Goal: Information Seeking & Learning: Compare options

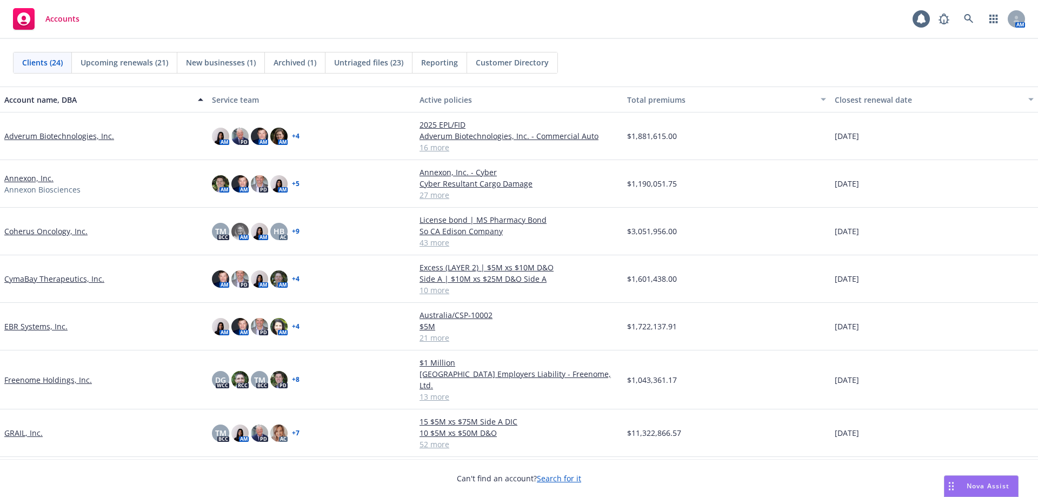
click at [380, 67] on span "Untriaged files (23)" at bounding box center [368, 62] width 69 height 11
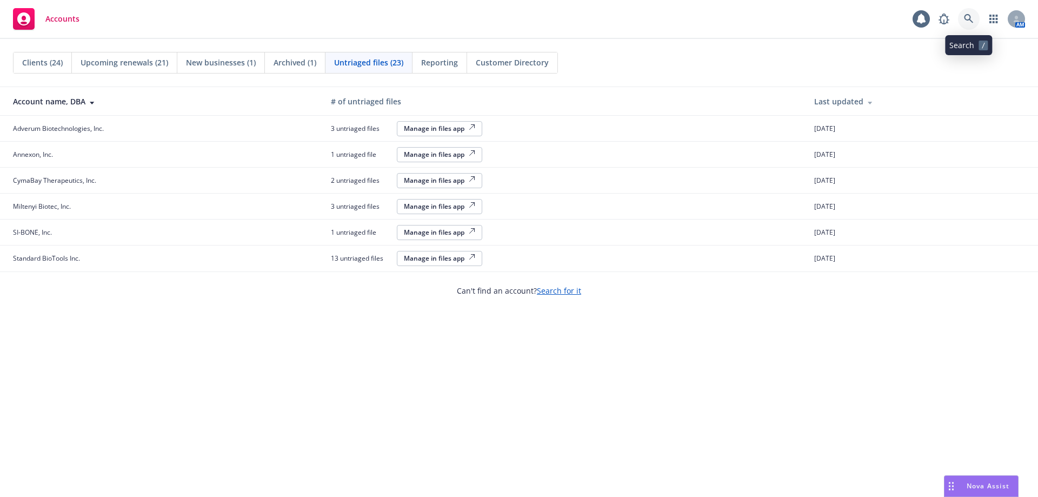
click at [963, 17] on link at bounding box center [969, 19] width 22 height 22
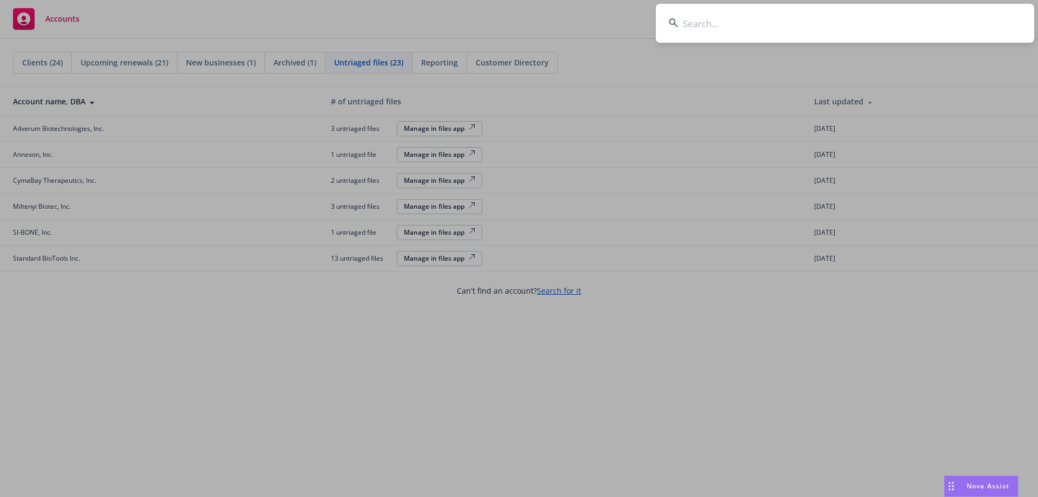
click at [750, 27] on input at bounding box center [845, 23] width 379 height 39
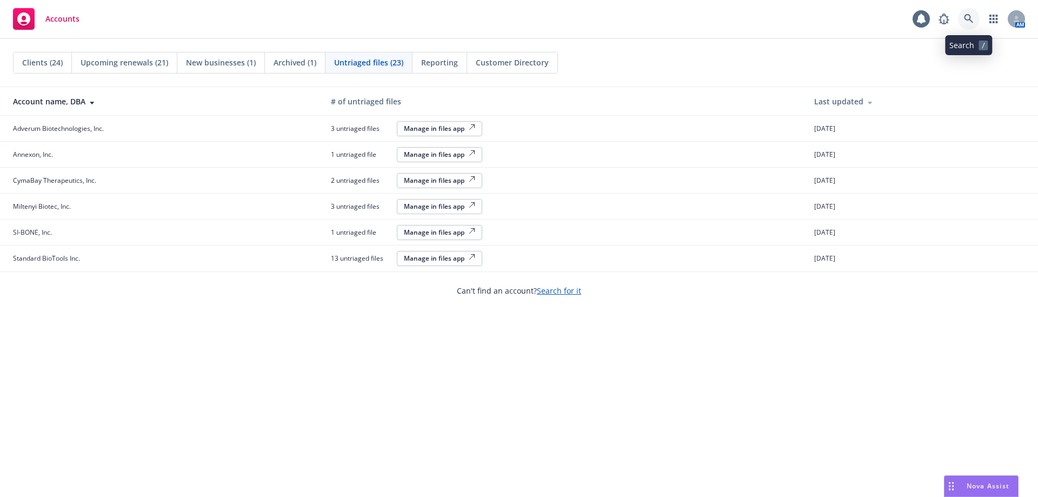
click at [960, 16] on link at bounding box center [969, 19] width 22 height 22
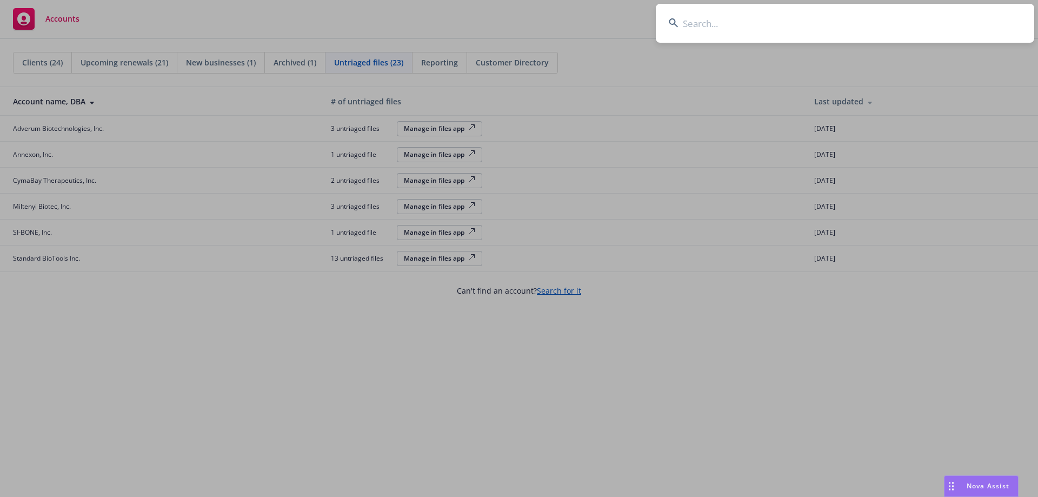
drag, startPoint x: 706, startPoint y: 23, endPoint x: 628, endPoint y: 78, distance: 94.7
click at [705, 25] on input at bounding box center [845, 23] width 379 height 39
click at [699, 25] on input at bounding box center [845, 23] width 379 height 39
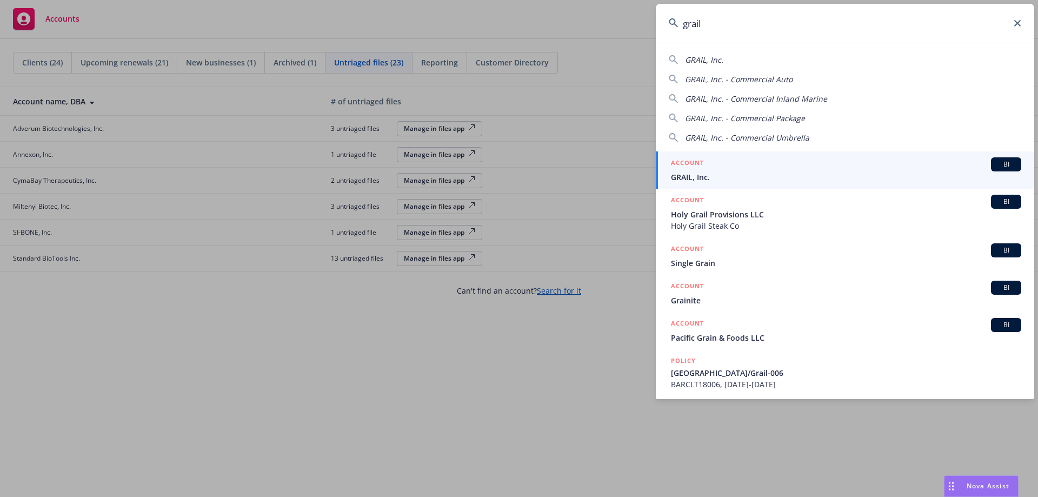
type input "grail"
click at [726, 169] on div "ACCOUNT BI" at bounding box center [846, 164] width 350 height 14
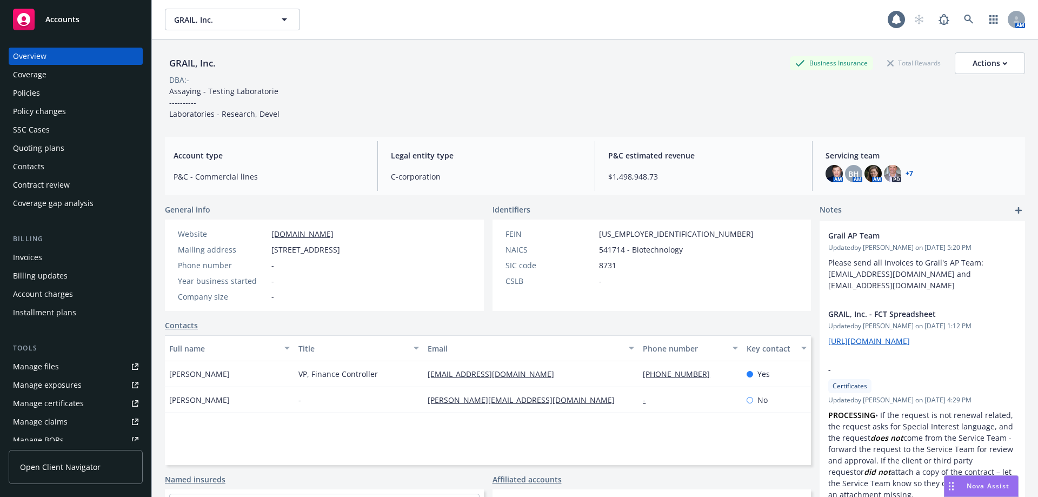
click at [70, 142] on div "Quoting plans" at bounding box center [75, 148] width 125 height 17
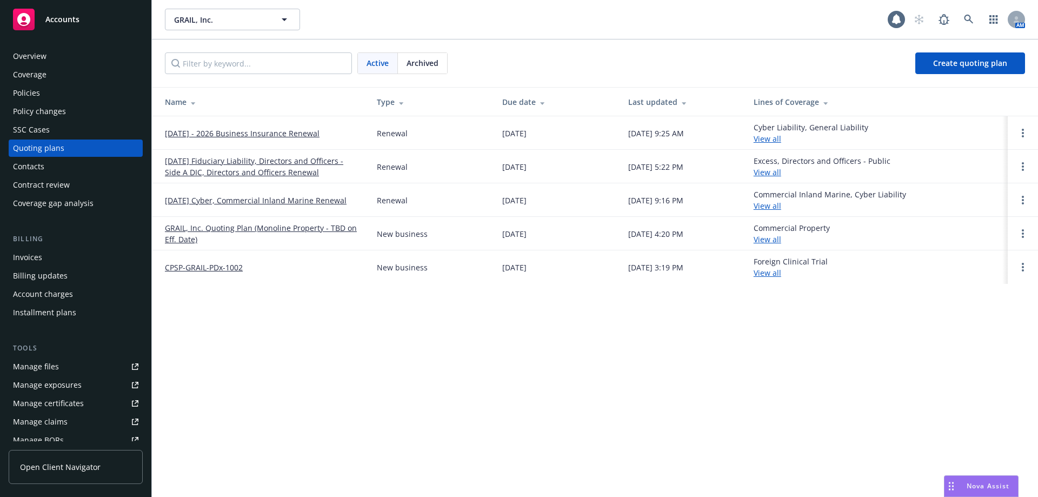
click at [284, 135] on link "09/01/2025 - 2026 Business Insurance Renewal" at bounding box center [242, 133] width 155 height 11
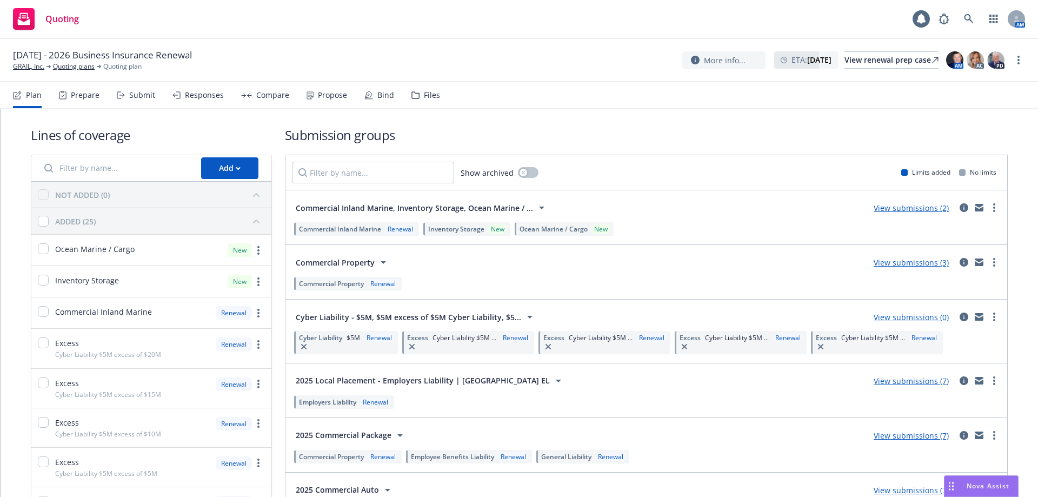
click at [200, 96] on div "Responses" at bounding box center [204, 95] width 39 height 9
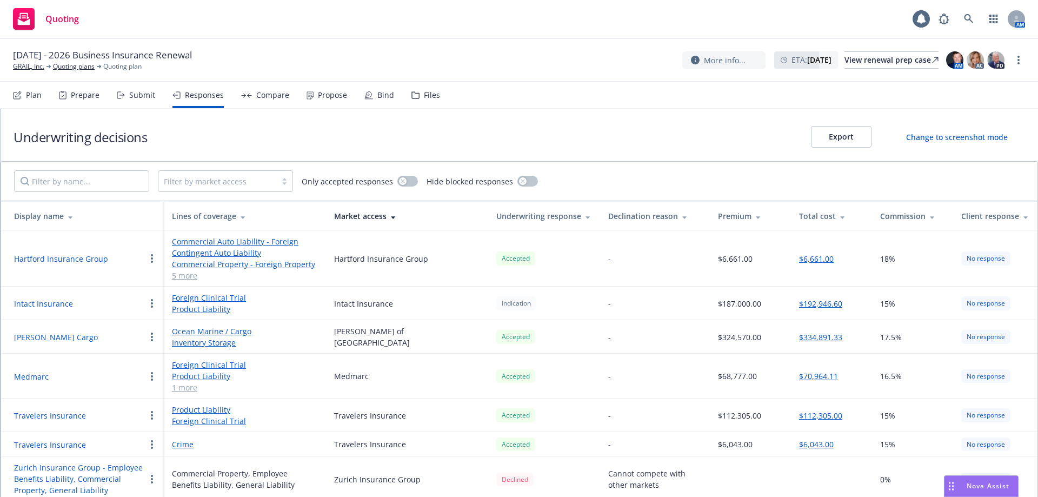
click at [147, 98] on div "Submit" at bounding box center [142, 95] width 26 height 9
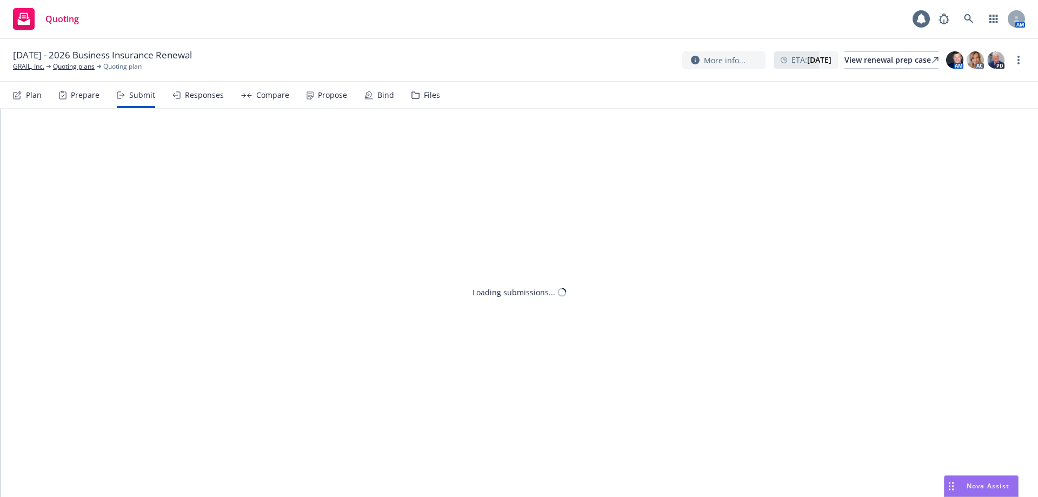
click at [203, 95] on div "Responses" at bounding box center [204, 95] width 39 height 9
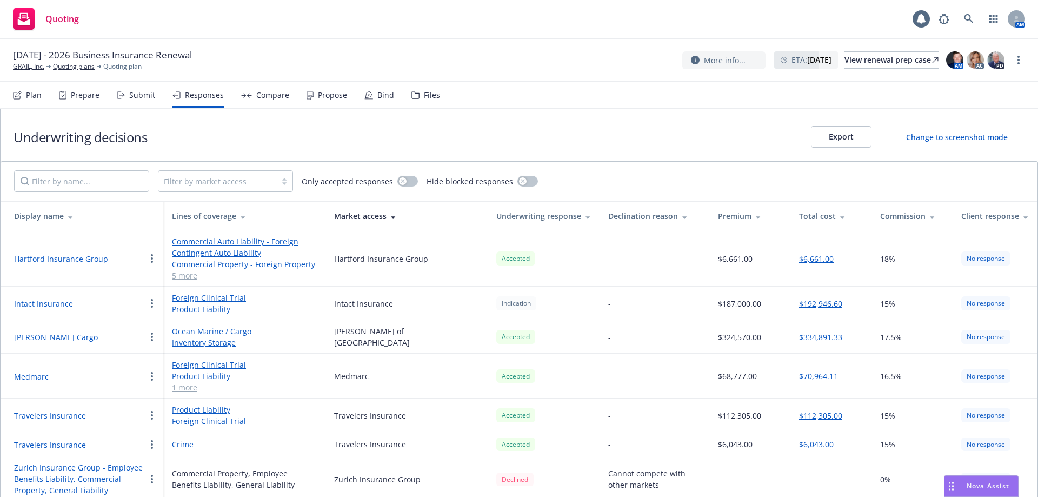
click at [126, 96] on div "Submit" at bounding box center [136, 95] width 38 height 26
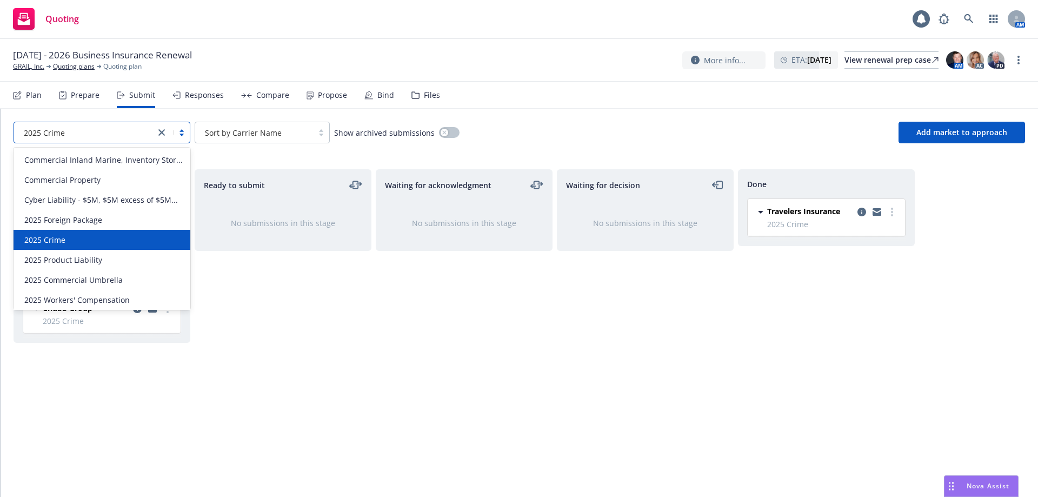
click at [121, 132] on div "2025 Crime" at bounding box center [84, 132] width 130 height 11
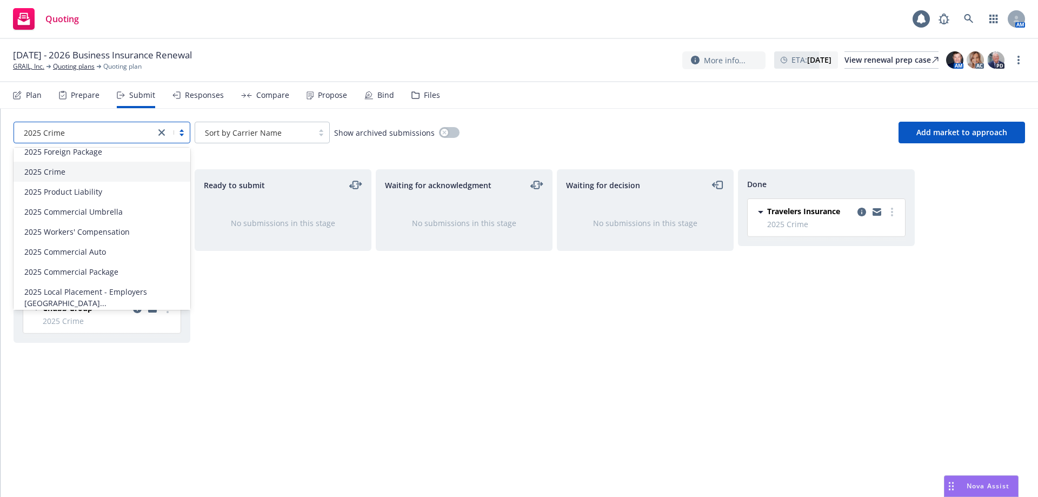
scroll to position [74, 0]
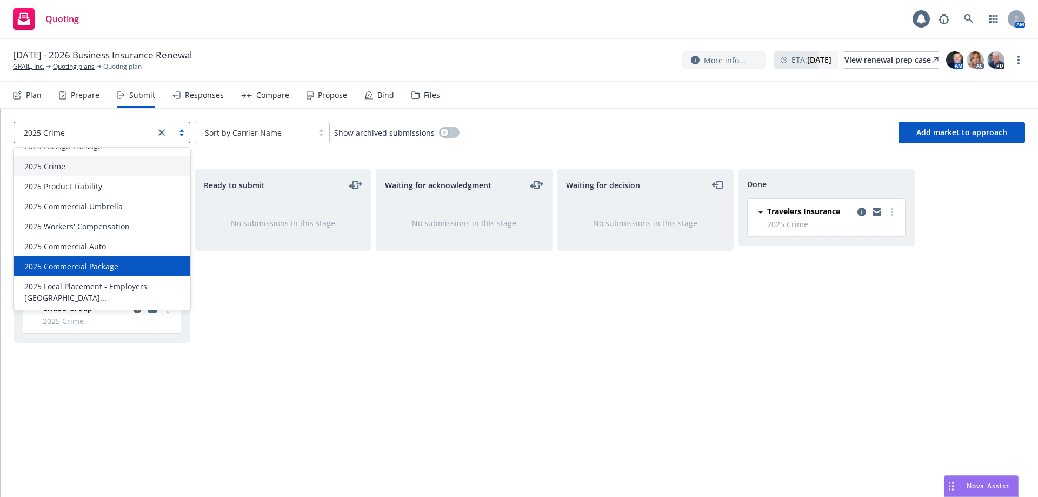
click at [126, 272] on div "2025 Commercial Package" at bounding box center [102, 266] width 164 height 11
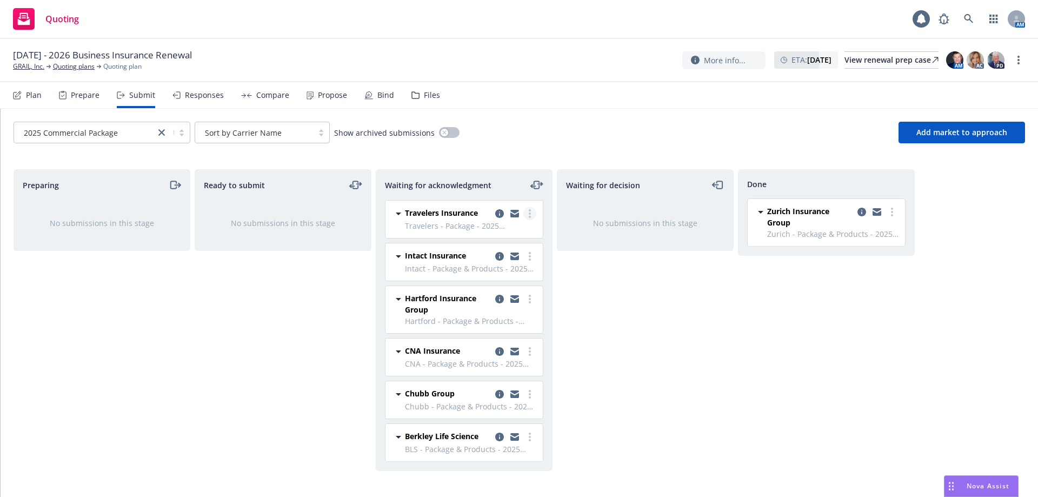
click at [533, 213] on link "more" at bounding box center [530, 213] width 13 height 13
click at [667, 314] on div "Waiting for decision No submissions in this stage" at bounding box center [645, 321] width 177 height 305
click at [528, 297] on link "more" at bounding box center [530, 299] width 13 height 13
click at [481, 387] on span "Add accepted decision" at bounding box center [482, 386] width 108 height 10
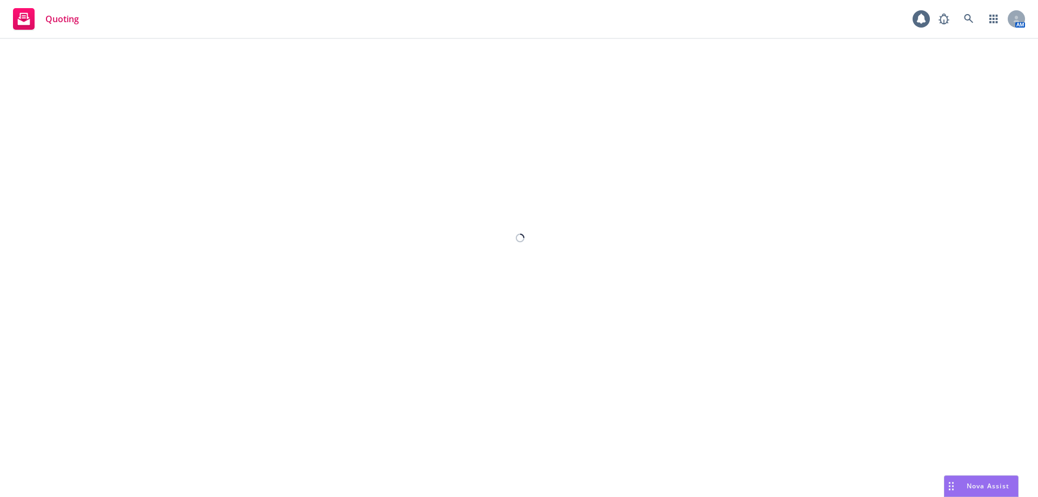
select select "12"
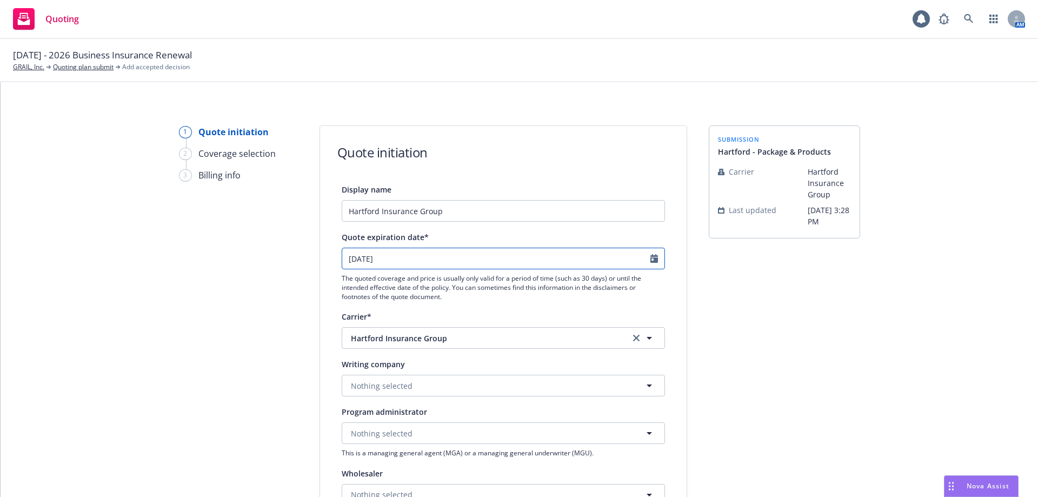
click at [586, 268] on input "09/12/2025" at bounding box center [496, 258] width 308 height 21
select select "9"
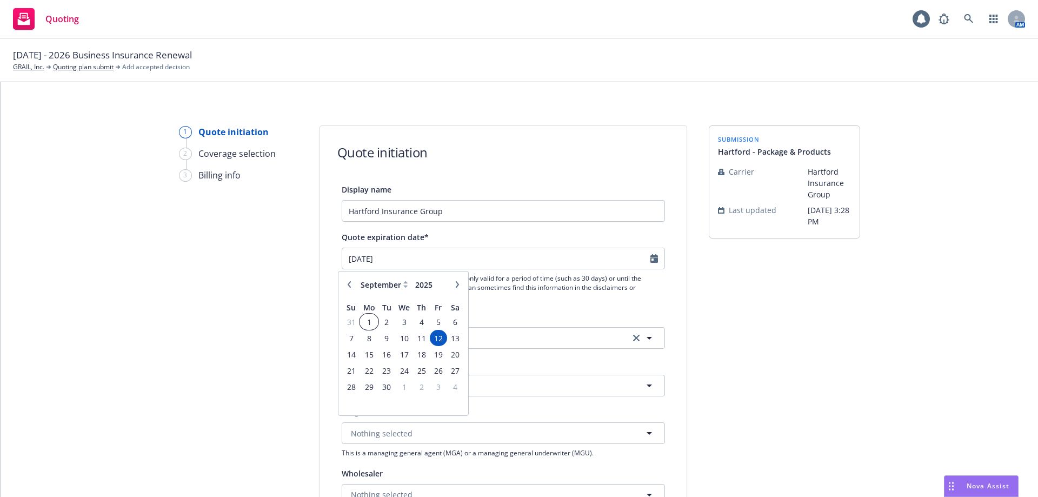
click at [367, 322] on span "1" at bounding box center [369, 322] width 16 height 14
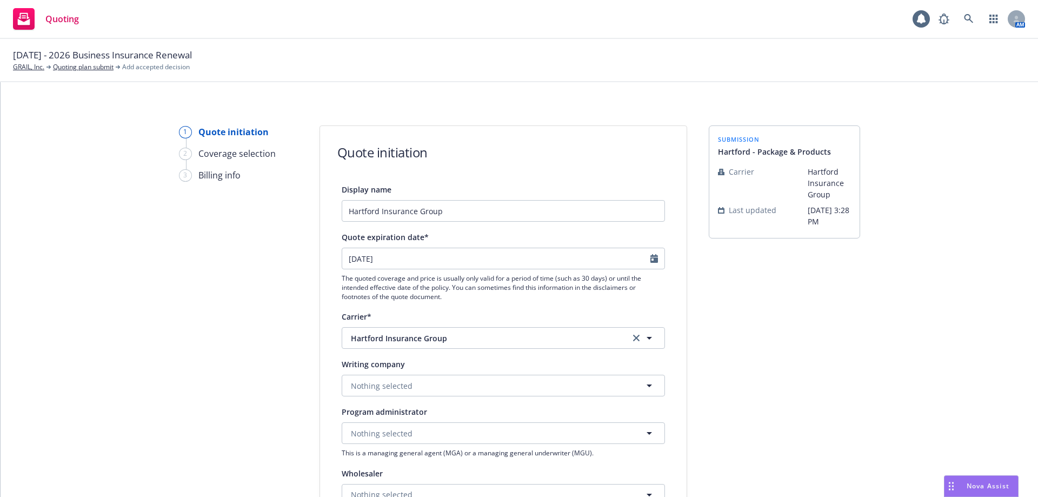
type input "[DATE]"
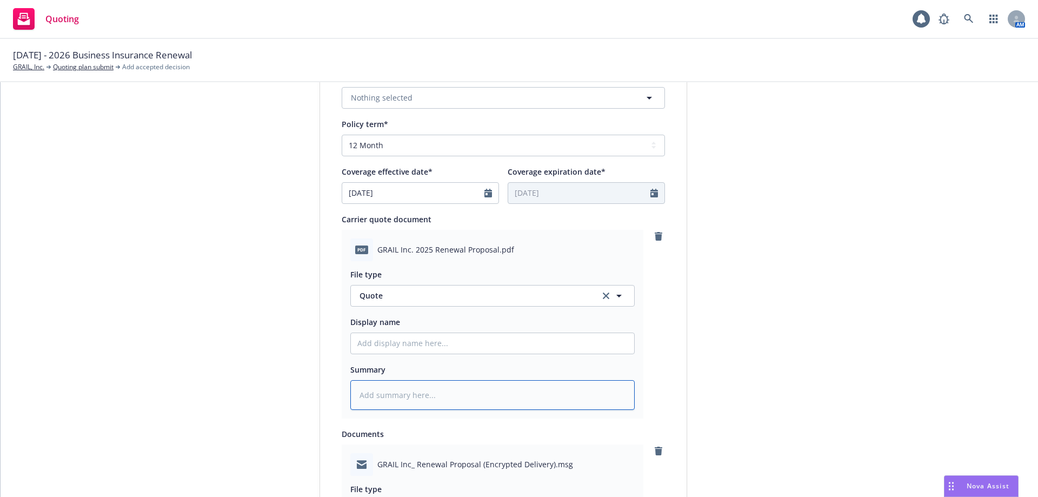
click at [378, 394] on textarea at bounding box center [492, 395] width 284 height 30
type textarea "x"
type textarea "H"
type textarea "x"
type textarea "Ha"
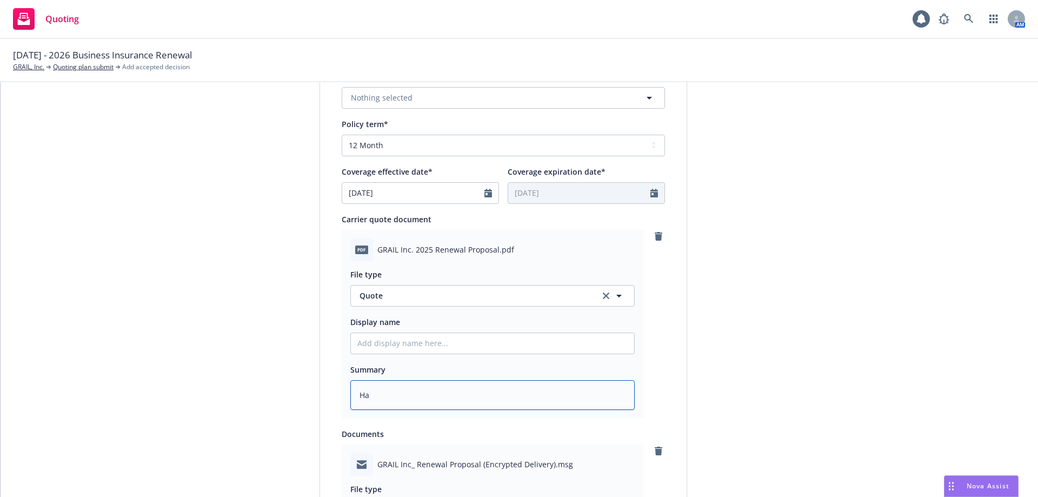
type textarea "x"
type textarea "Har"
type textarea "x"
type textarea "Hart"
type textarea "x"
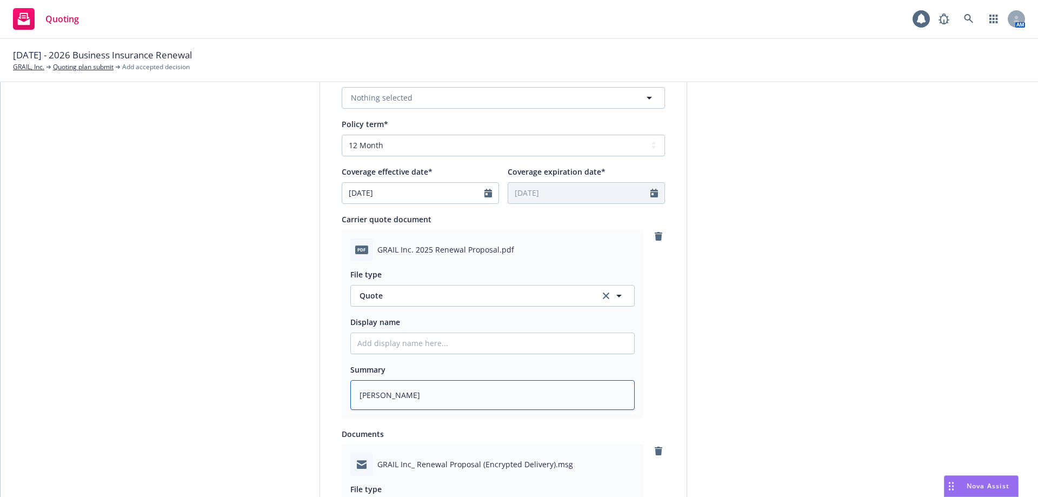
type textarea "Hartf"
type textarea "x"
type textarea "Hartfo"
type textarea "x"
type textarea "Hartfor"
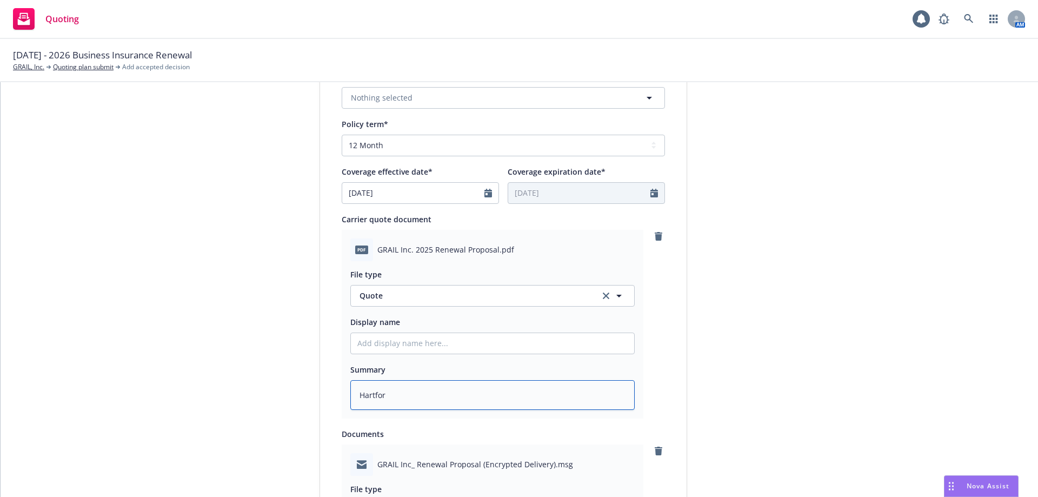
type textarea "x"
type textarea "Hartford"
type textarea "x"
type textarea "Hartford"
type textarea "x"
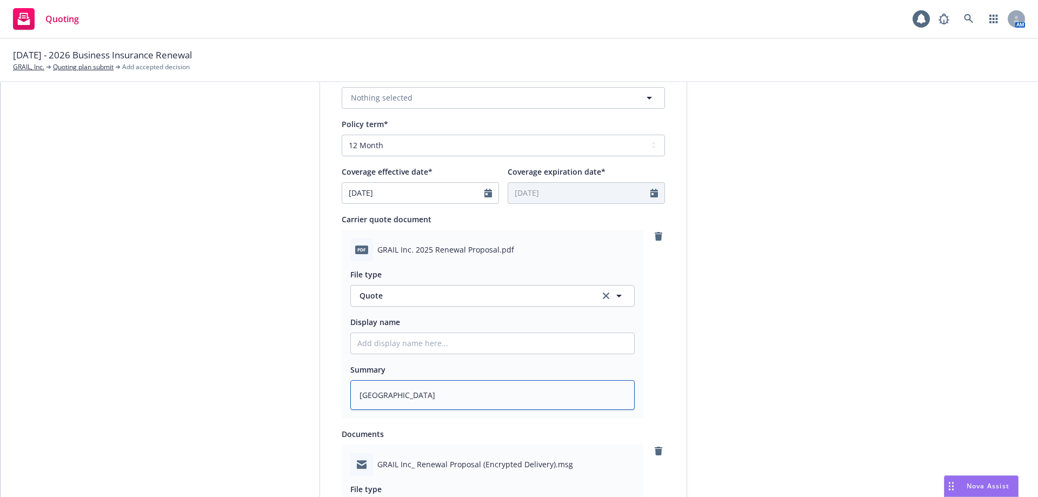
type textarea "Hartford R"
type textarea "x"
type textarea "Hartford Re"
type textarea "x"
type textarea "Hartford Ren"
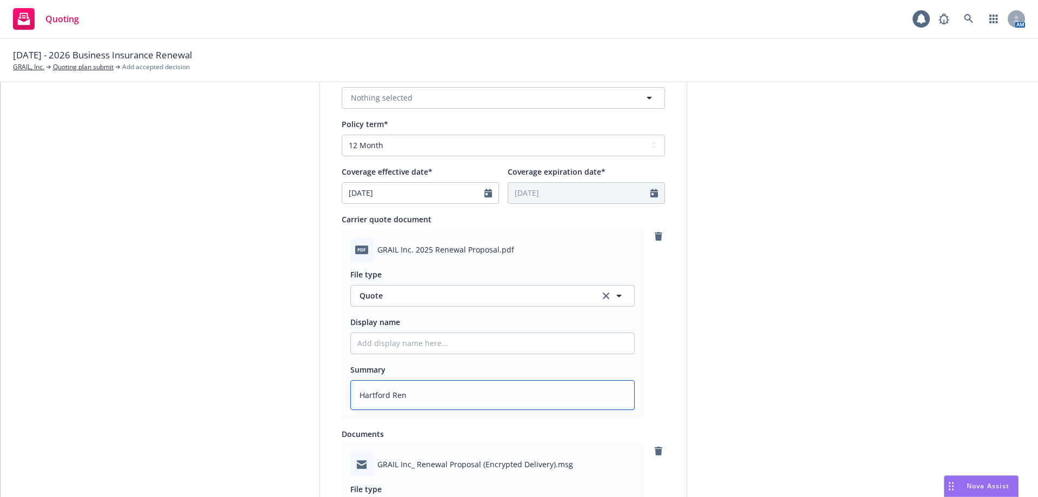
type textarea "x"
type textarea "Hartford Rene"
type textarea "x"
type textarea "Hartford Renew"
type textarea "x"
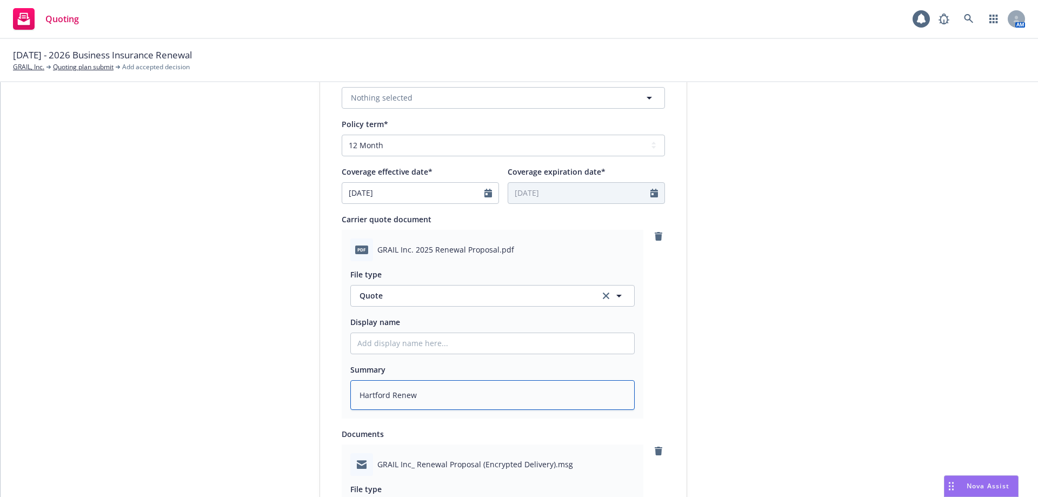
type textarea "Hartford Renewa"
type textarea "x"
type textarea "Hartford Renewal"
type textarea "x"
type textarea "Hartford Renewal Q"
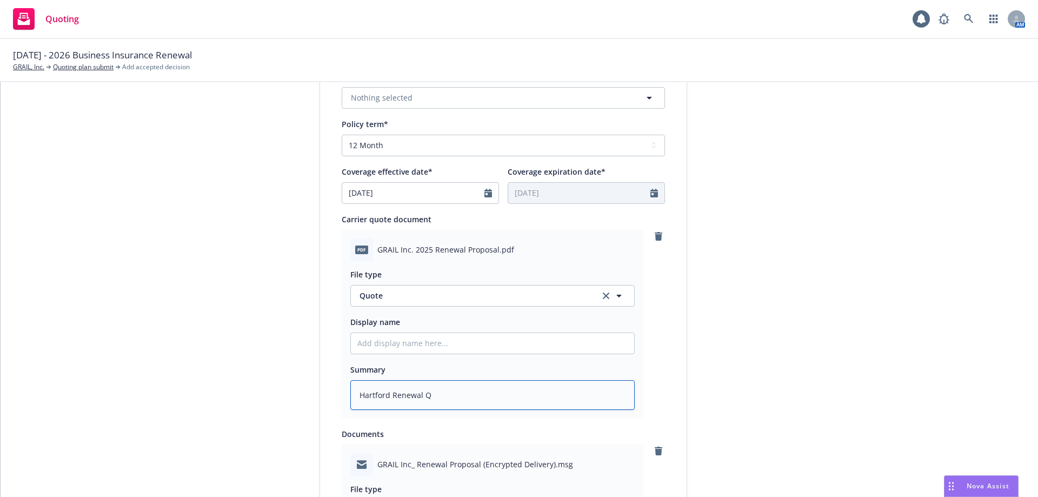
type textarea "x"
type textarea "Hartford Renewal Qu"
type textarea "x"
type textarea "Hartford Renewal Quo"
type textarea "x"
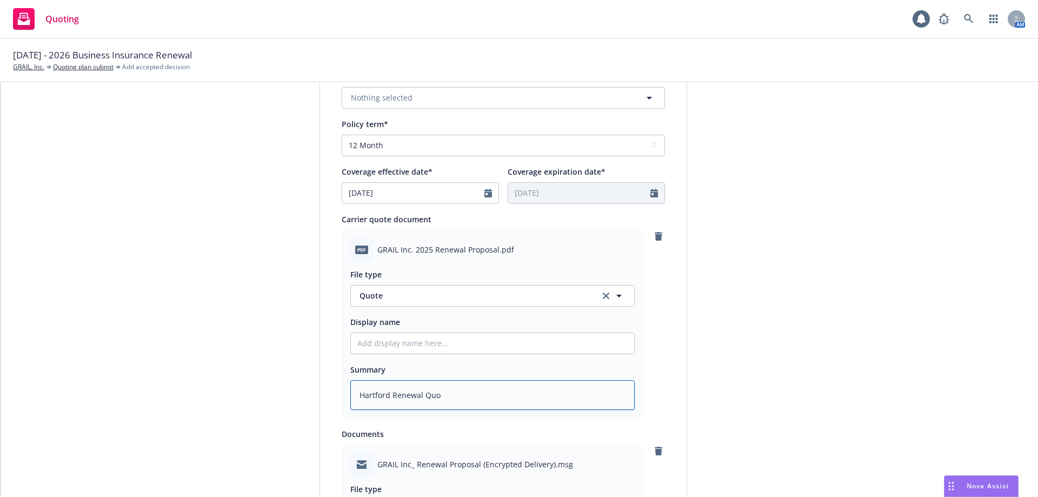
type textarea "Hartford Renewal Quot"
type textarea "x"
type textarea "Hartford Renewal Quote"
type textarea "x"
type textarea "Hartford Renewal Quote v"
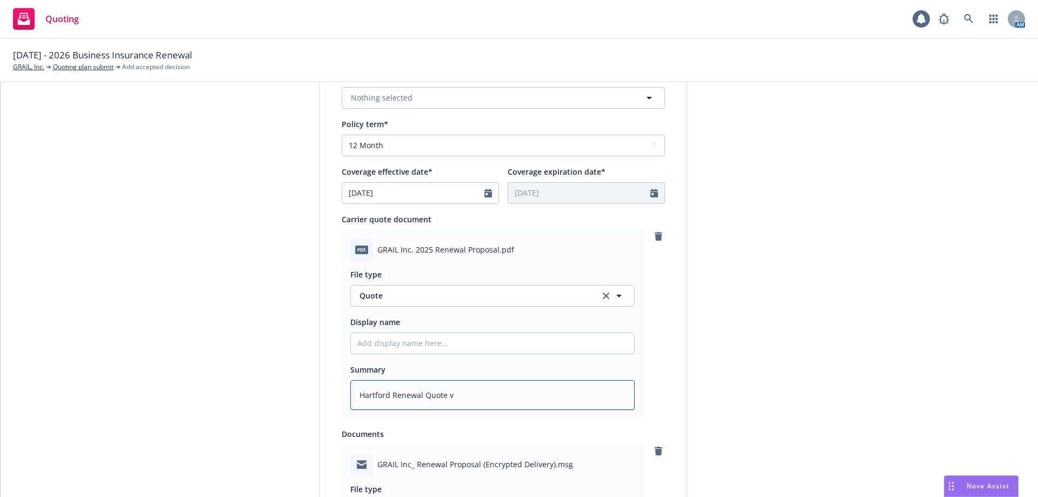
type textarea "x"
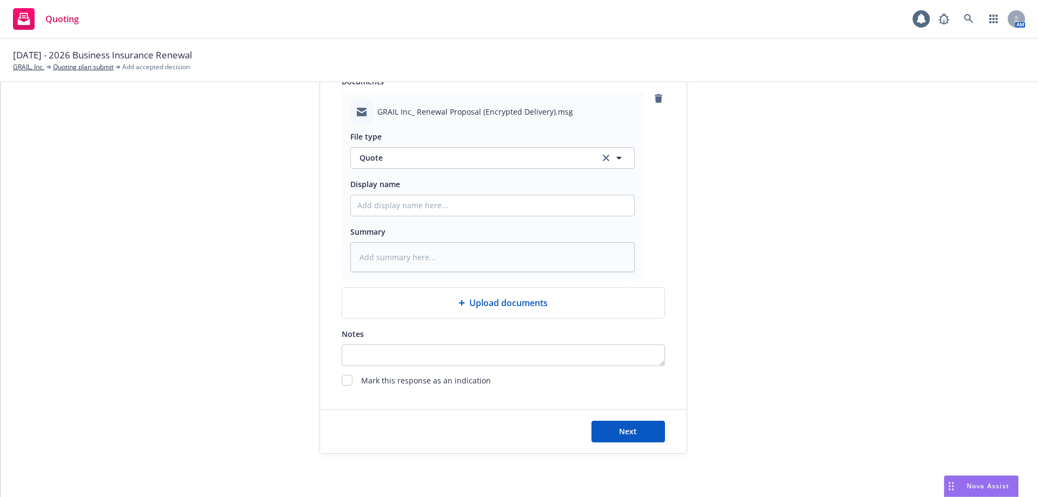
type textarea "Hartford Renewal Quote v1"
click at [392, 261] on textarea at bounding box center [492, 257] width 284 height 30
type textarea "x"
type textarea "R"
type textarea "x"
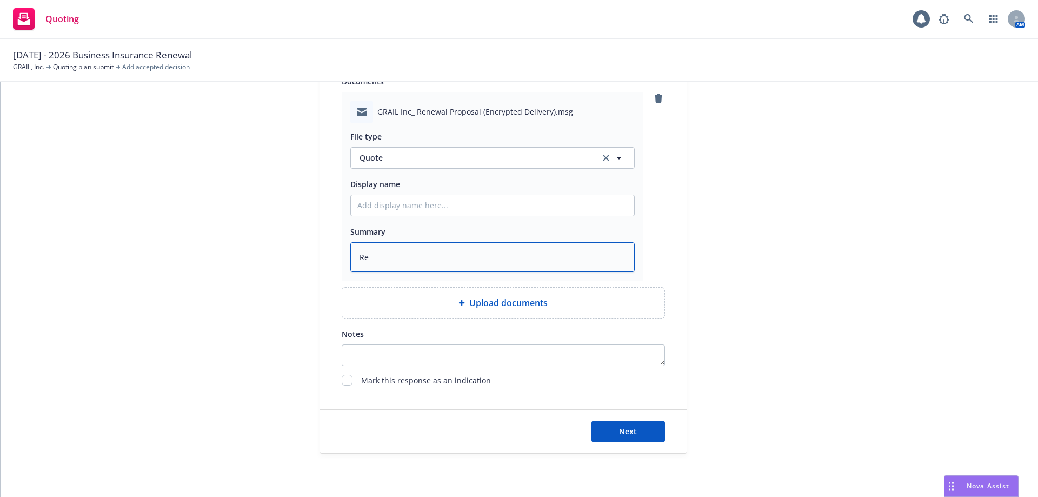
type textarea "Ren"
type textarea "x"
type textarea "Rene"
type textarea "x"
type textarea "Renew"
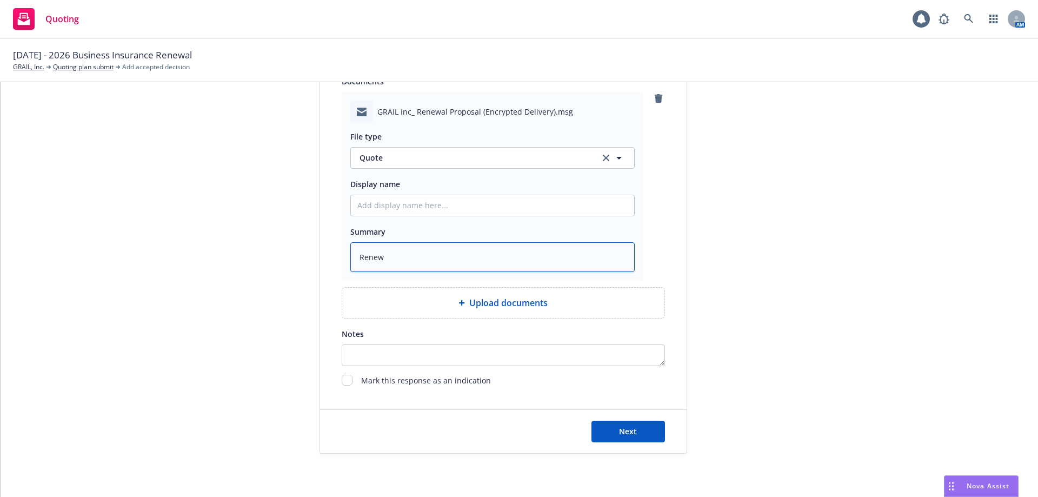
type textarea "x"
type textarea "Renewa"
type textarea "x"
type textarea "Renewal"
type textarea "x"
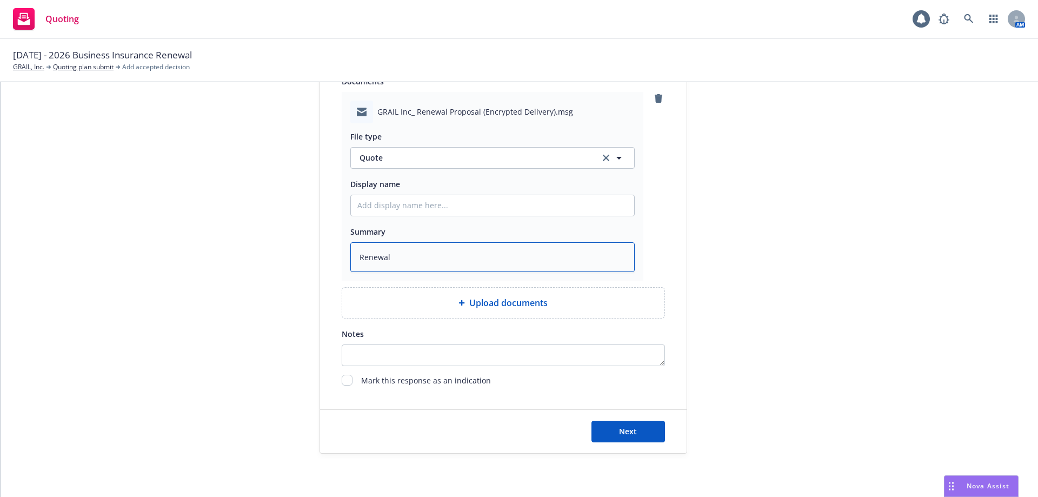
type textarea "Renewal Q"
type textarea "x"
type textarea "Renewal Qu"
type textarea "x"
type textarea "Renewal Quo"
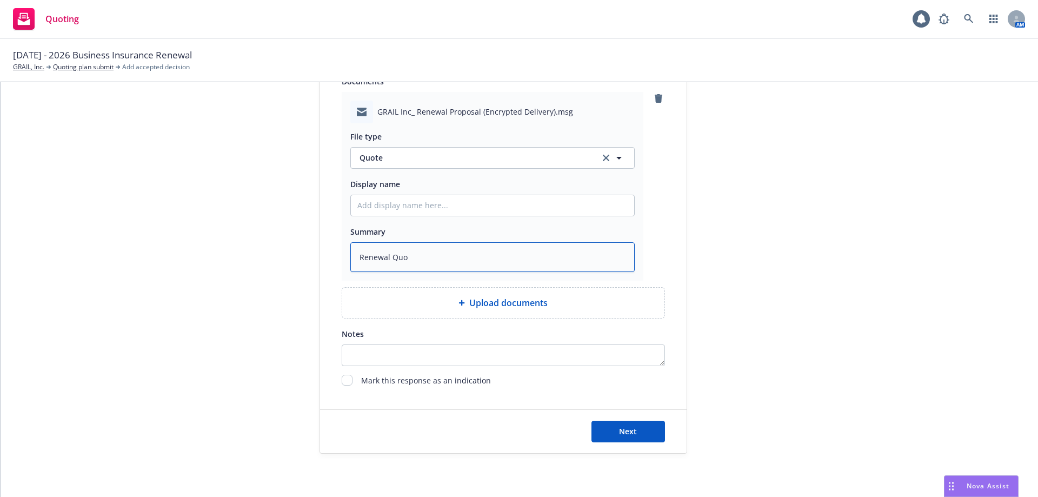
type textarea "x"
type textarea "Renewal Quote"
type textarea "x"
type textarea "Renewal Quote"
type textarea "x"
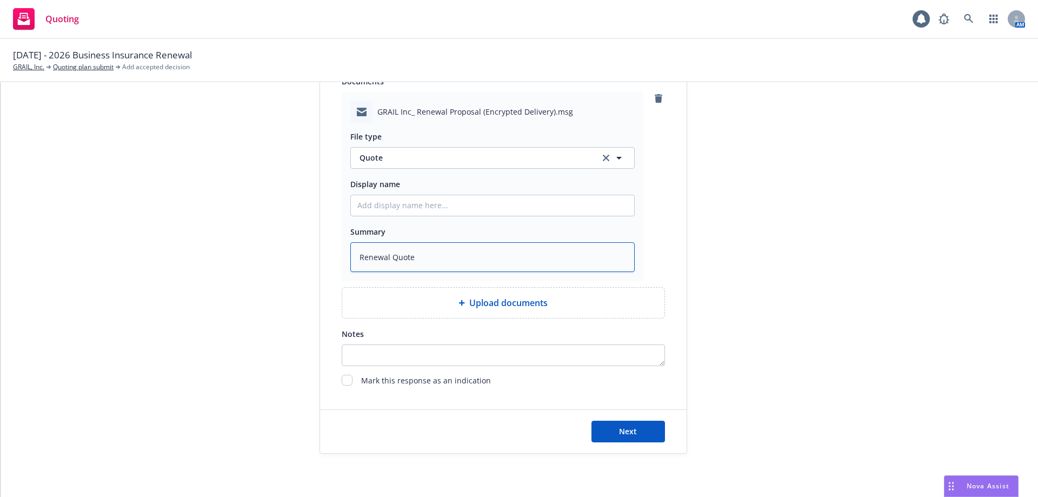
type textarea "Renewal Quote f"
type textarea "x"
type textarea "Renewal Quote fr"
type textarea "x"
type textarea "Renewal Quote fro"
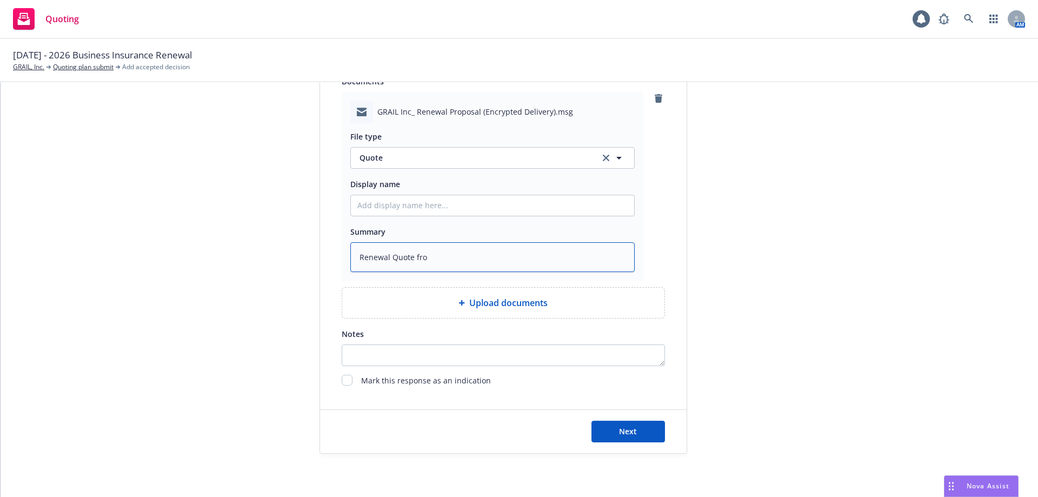
type textarea "x"
type textarea "Renewal Quote from"
type textarea "x"
type textarea "Renewal Quote from"
type textarea "x"
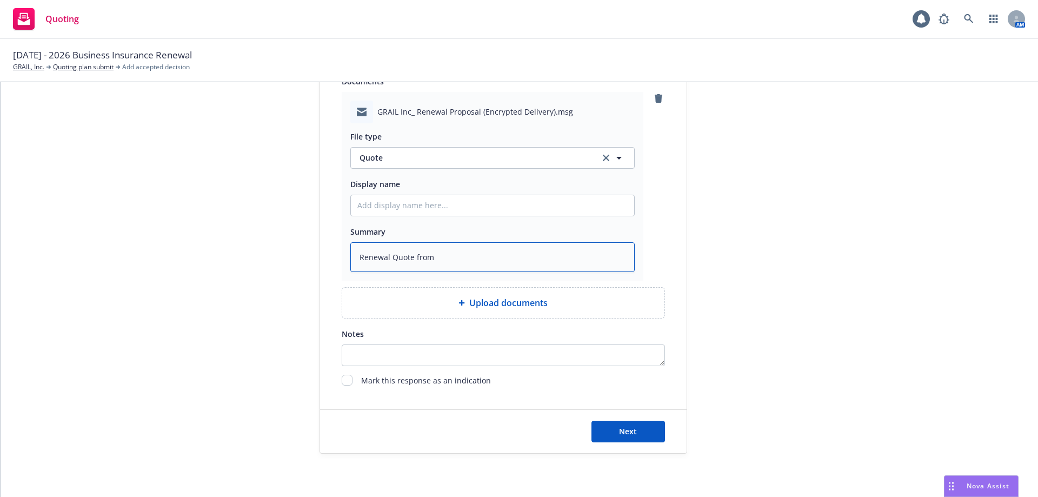
type textarea "Renewal Quote from H"
type textarea "x"
type textarea "Renewal Quote from Ha"
type textarea "x"
type textarea "Renewal Quote from Har"
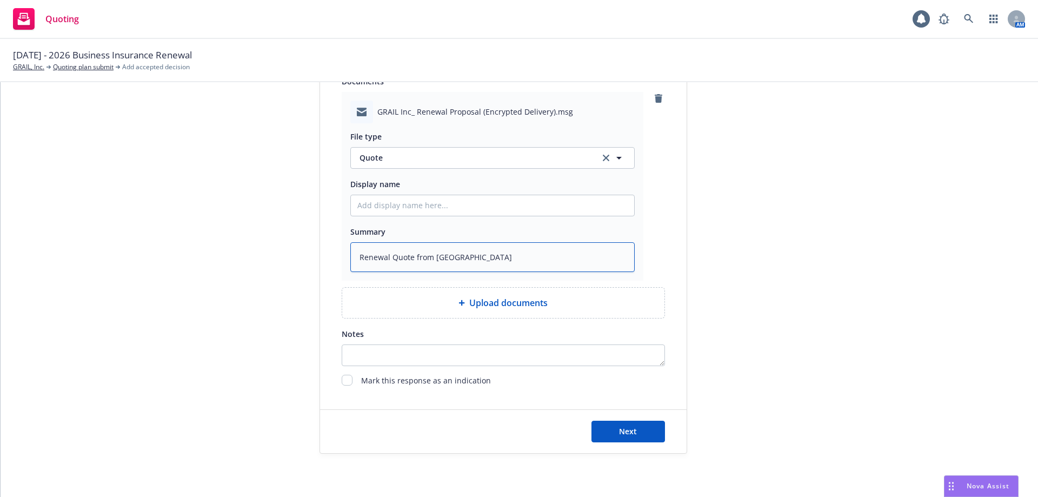
type textarea "x"
type textarea "Renewal Quote from Hart"
type textarea "x"
type textarea "Renewal Quote from Hartf"
type textarea "x"
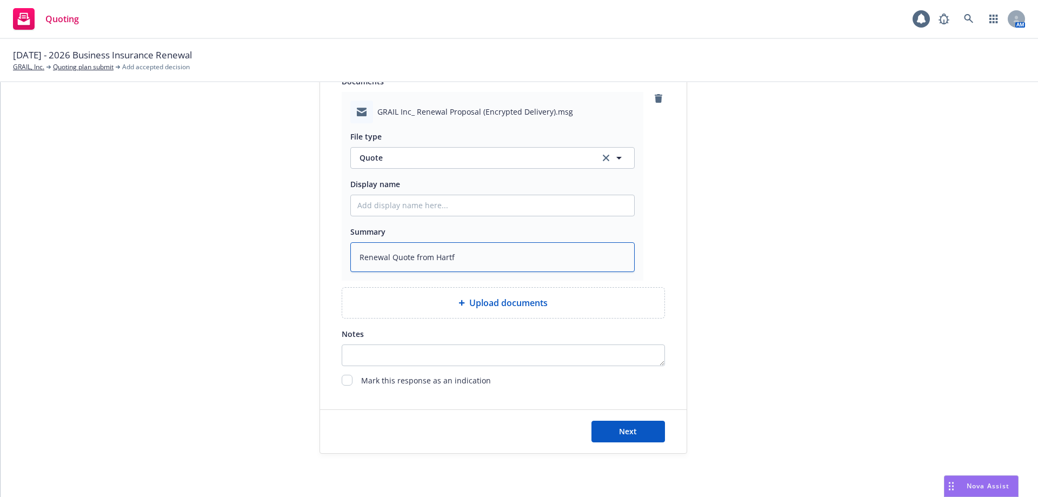
type textarea "Renewal Quote from Hartfo"
type textarea "x"
type textarea "Renewal Quote from Hartfor"
type textarea "x"
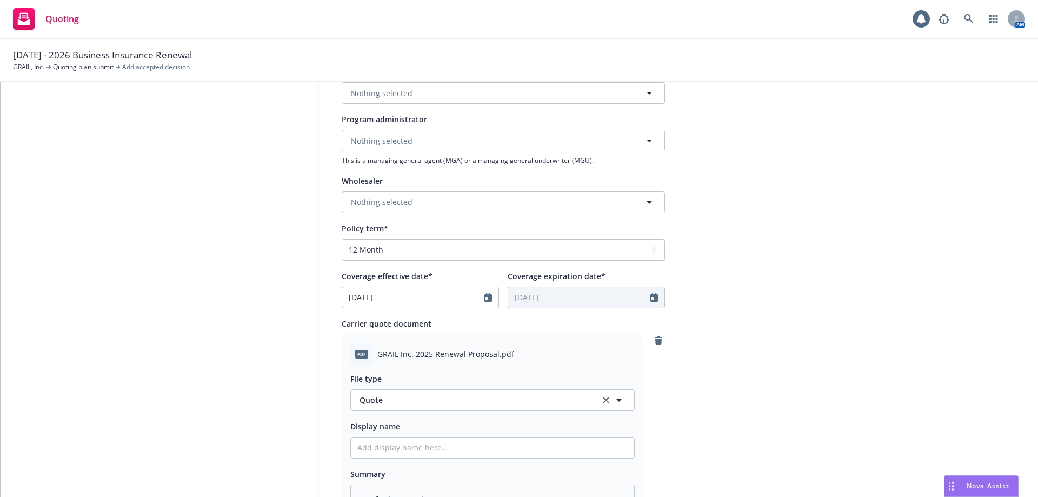
scroll to position [24, 0]
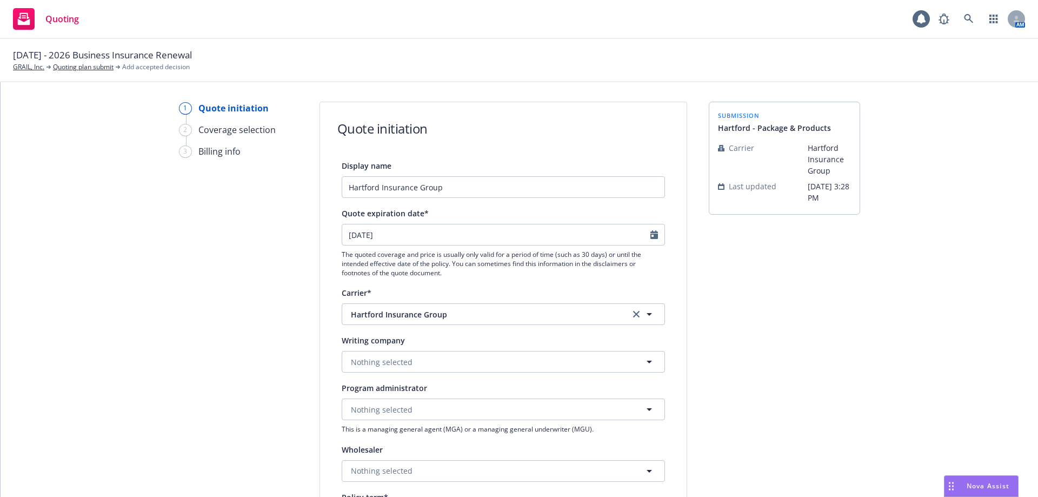
type textarea "Renewal Quote from Hartford"
click at [397, 362] on span "Nothing selected" at bounding box center [382, 361] width 62 height 11
type input "fire"
click at [413, 393] on strong "Hartford Fire Insurance Company" at bounding box center [416, 392] width 124 height 10
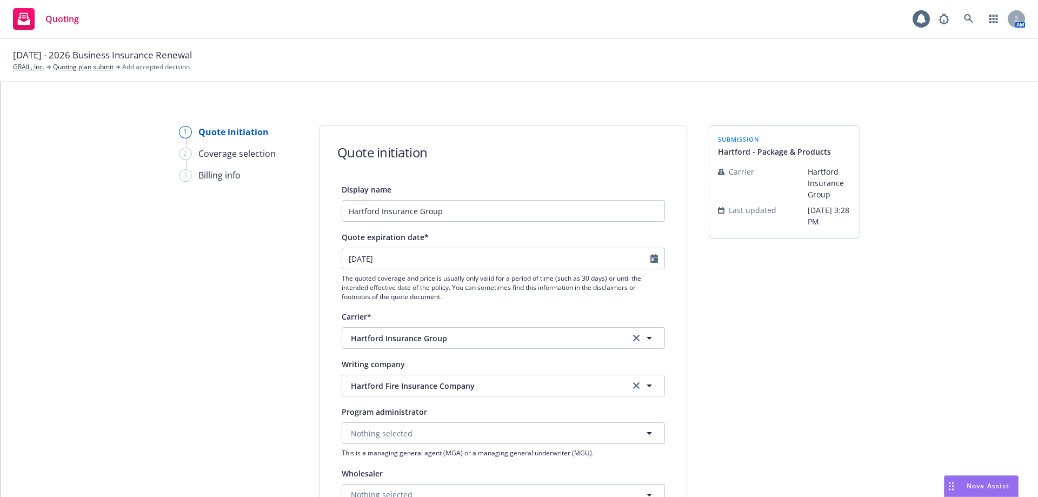
scroll to position [750, 0]
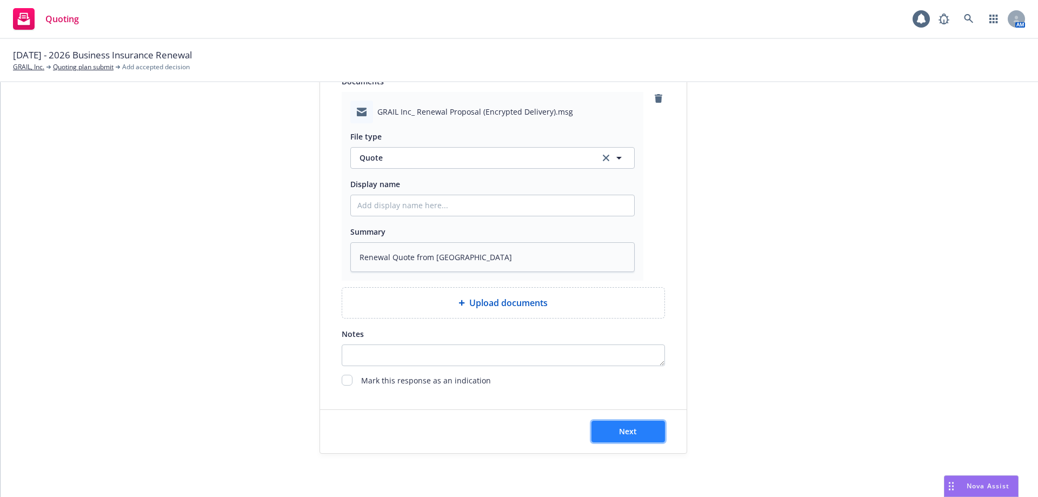
click at [632, 434] on span "Next" at bounding box center [628, 431] width 18 height 10
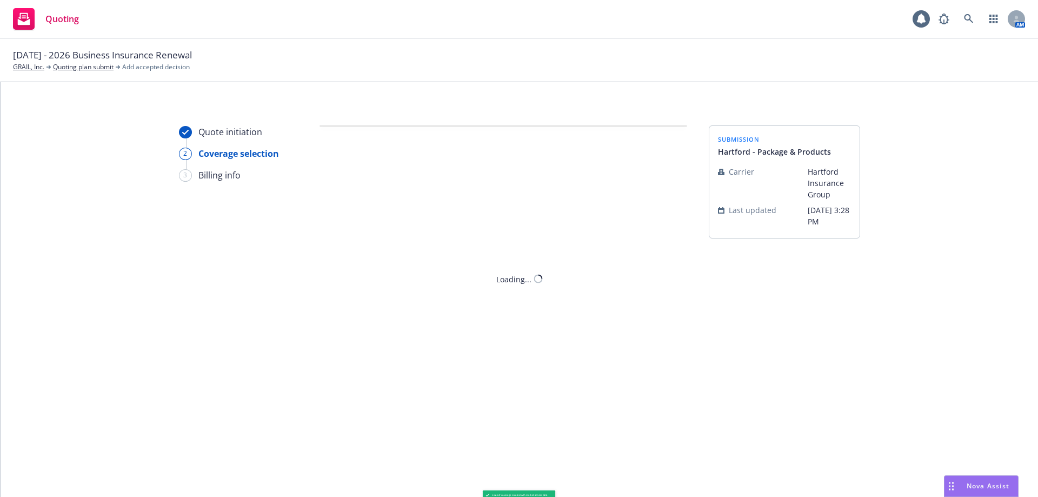
scroll to position [0, 0]
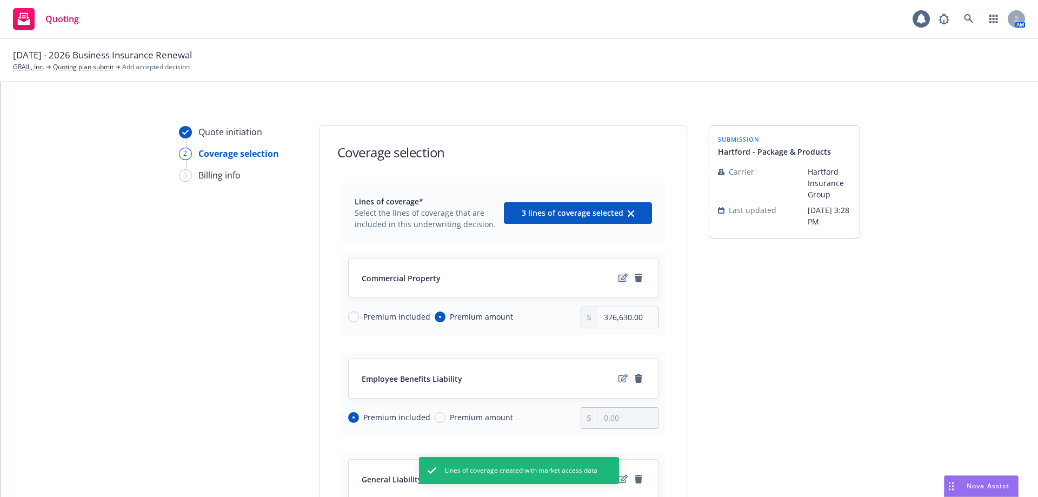
click at [619, 274] on icon "edit" at bounding box center [623, 278] width 9 height 9
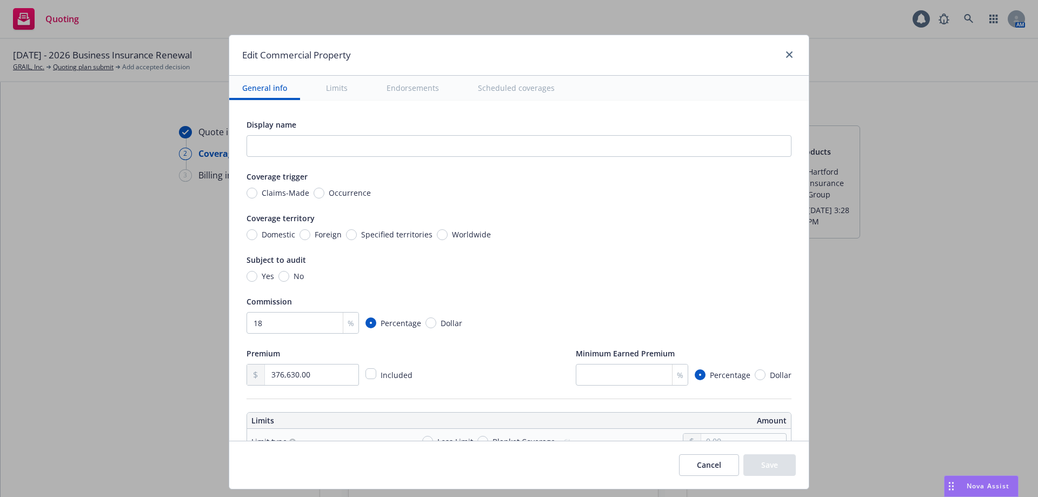
type textarea "x"
drag, startPoint x: 314, startPoint y: 379, endPoint x: 150, endPoint y: 373, distance: 163.4
click at [164, 372] on div "Edit Commercial Property General info Limits Endorsements Scheduled coverages D…" at bounding box center [519, 248] width 1038 height 497
type input "3.00"
type textarea "x"
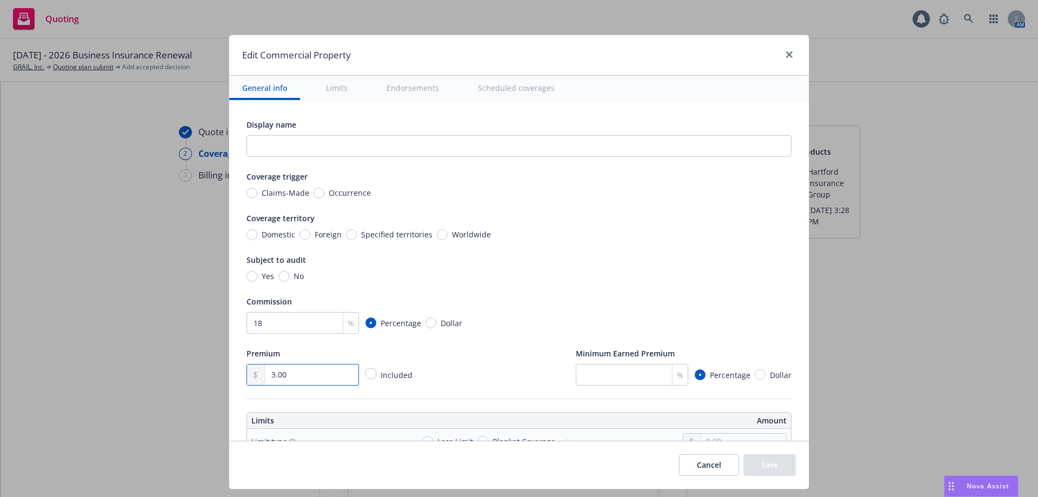
type input "37.00"
type textarea "x"
type input "3,764.00"
type textarea "x"
type input "37,643.00"
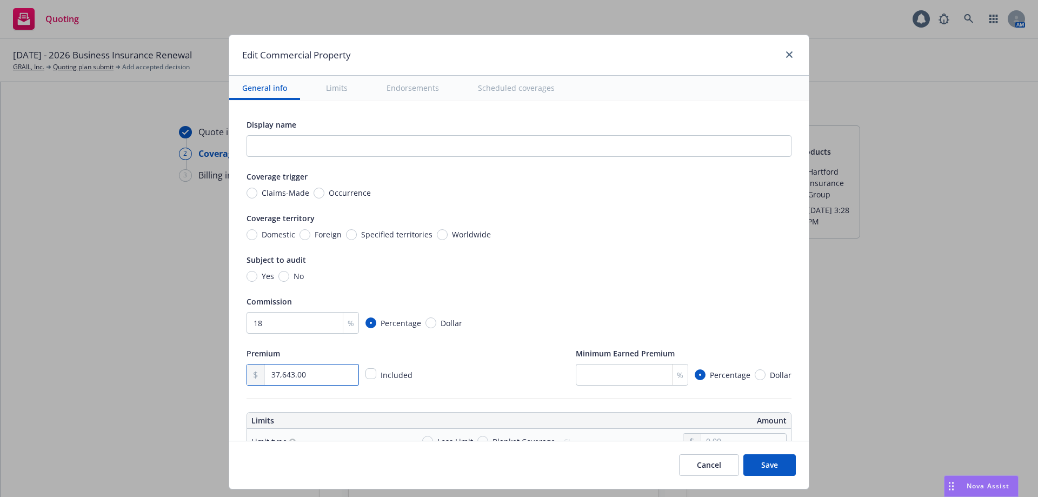
type textarea "x"
type input "376,439.00"
click at [280, 276] on input "No" at bounding box center [284, 276] width 11 height 11
radio input "true"
type textarea "x"
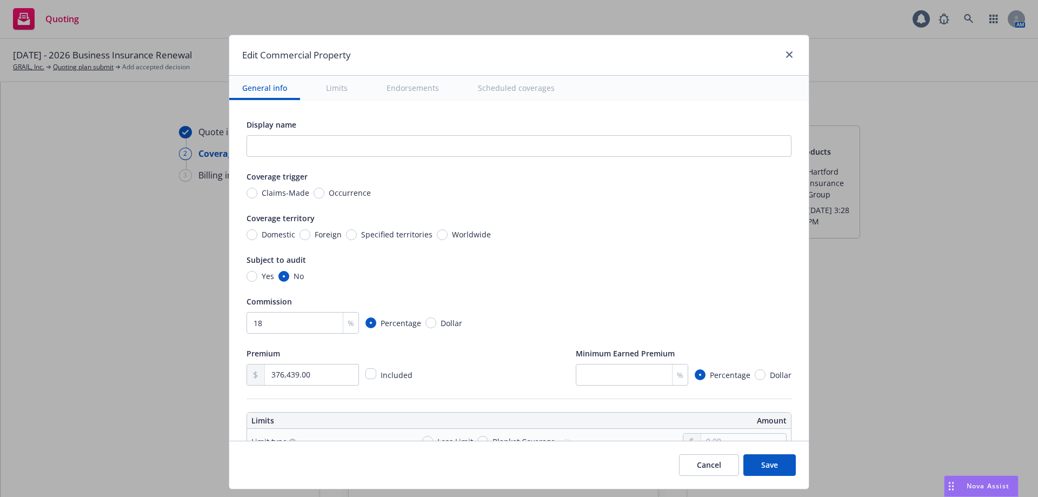
click at [271, 237] on span "Domestic" at bounding box center [279, 234] width 34 height 11
click at [257, 237] on input "Domestic" at bounding box center [252, 234] width 11 height 11
radio input "true"
type textarea "x"
click at [329, 195] on span "Occurrence" at bounding box center [350, 192] width 42 height 11
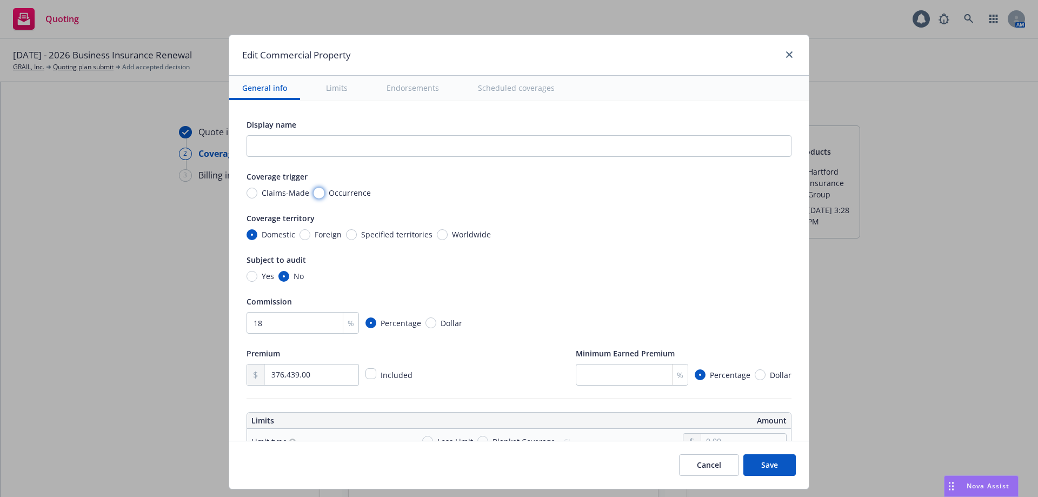
click at [320, 195] on input "Occurrence" at bounding box center [319, 193] width 11 height 11
radio input "true"
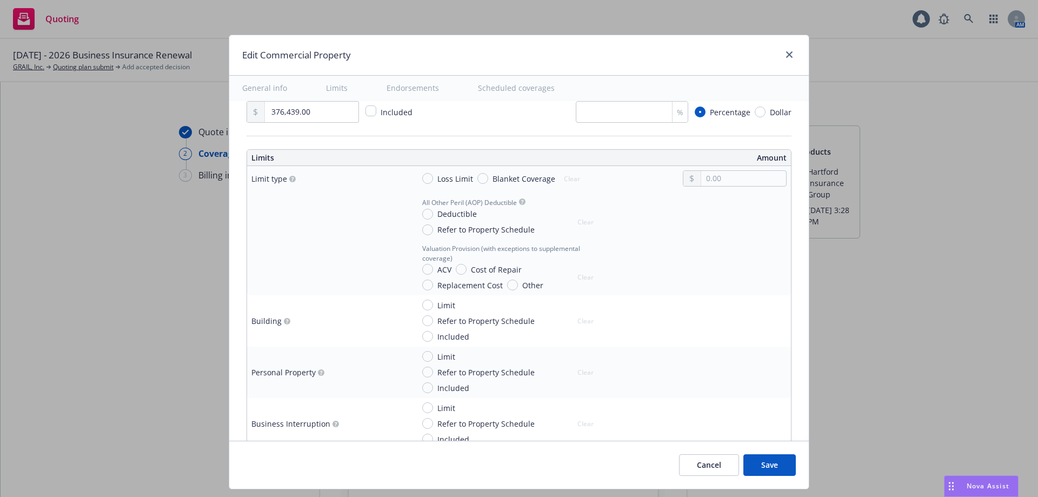
type textarea "x"
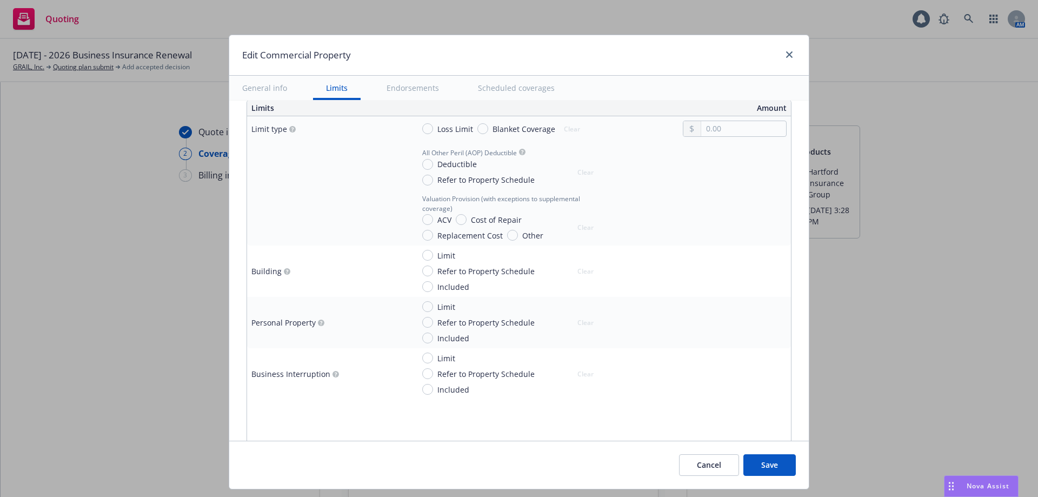
click at [504, 126] on span "Blanket Coverage" at bounding box center [524, 128] width 63 height 11
click at [488, 126] on input "Blanket Coverage" at bounding box center [483, 128] width 11 height 11
radio input "true"
type textarea "x"
click at [445, 163] on span "Deductible" at bounding box center [457, 163] width 39 height 11
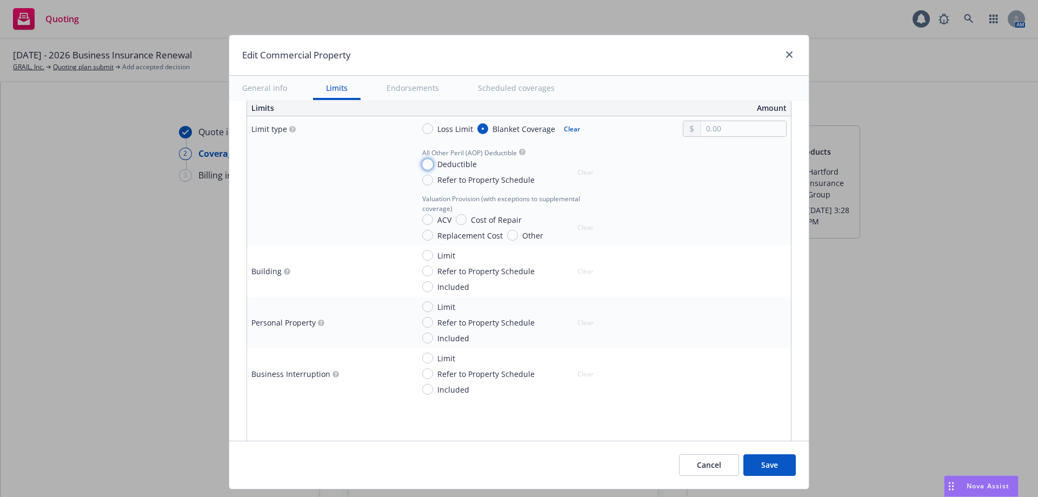
click at [433, 163] on input "Deductible" at bounding box center [427, 164] width 11 height 11
radio input "true"
type textarea "x"
click at [701, 173] on input "text" at bounding box center [743, 177] width 85 height 15
click at [442, 231] on span "Replacement Cost" at bounding box center [470, 235] width 65 height 11
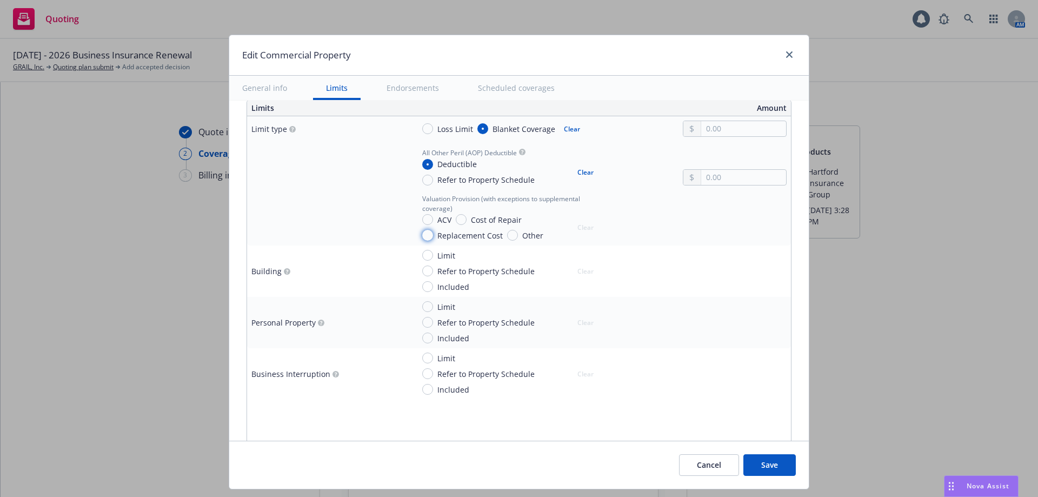
click at [433, 231] on input "Replacement Cost" at bounding box center [427, 235] width 11 height 11
radio input "true"
click at [720, 177] on input "text" at bounding box center [743, 177] width 85 height 15
type textarea "x"
type input "2.00"
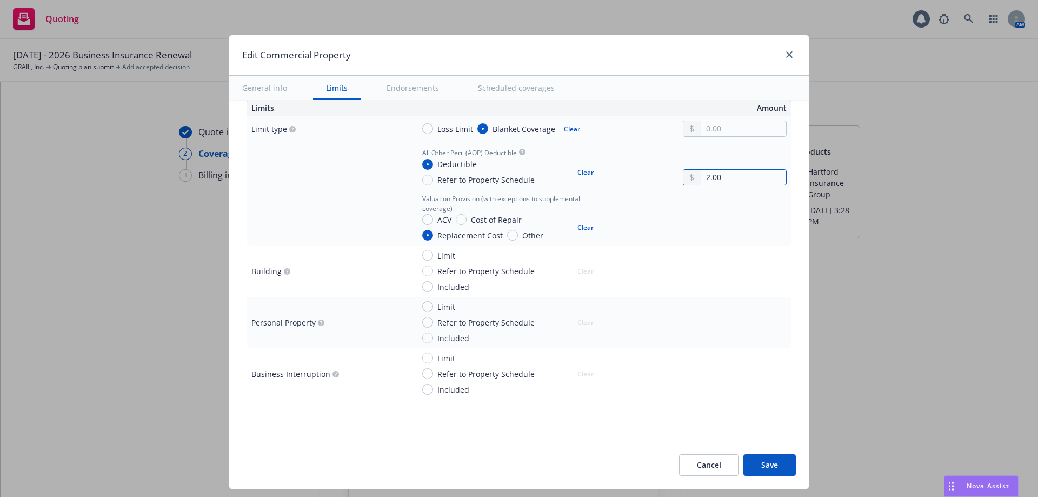
type textarea "x"
type input "25.00"
type textarea "x"
type input "250.00"
type textarea "x"
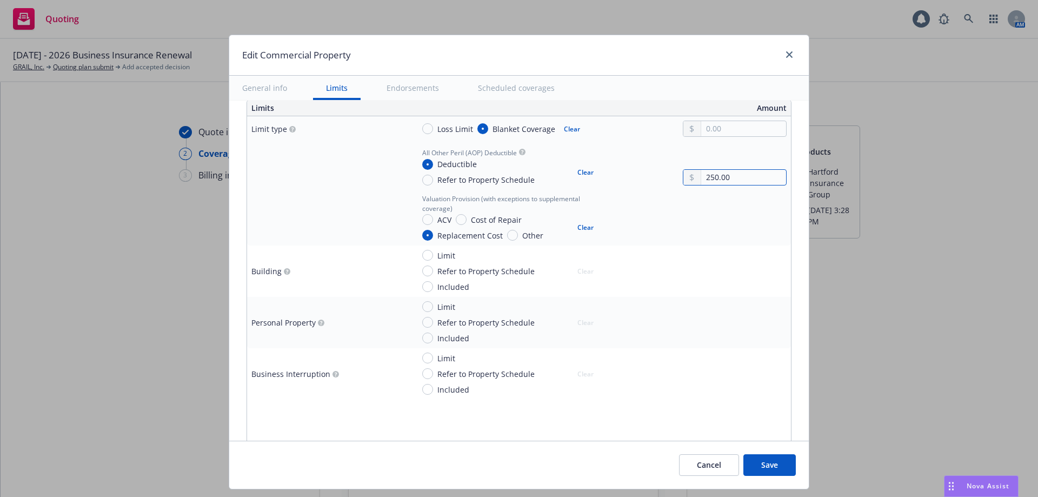
type input "2,500.00"
type textarea "x"
type input "25,000.00"
type textarea "x"
type input "25,000.00"
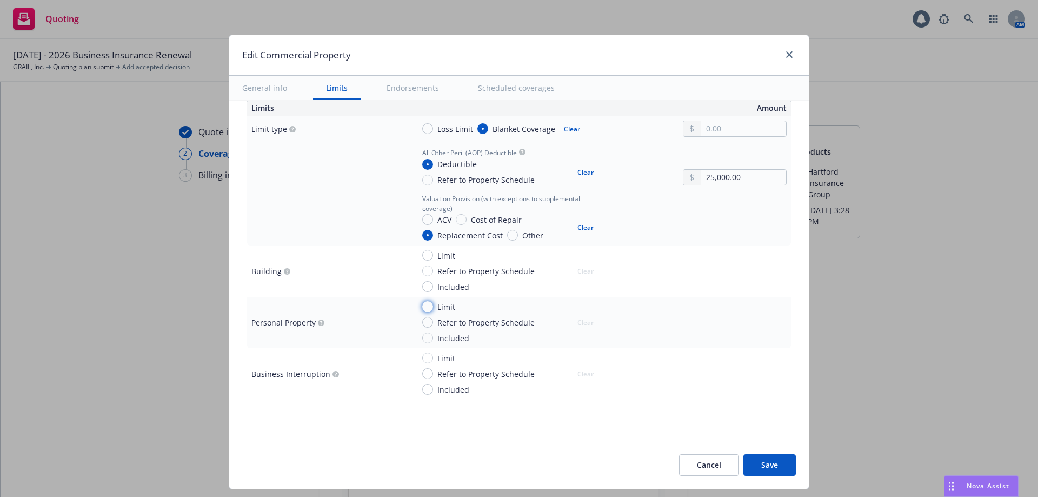
click at [422, 307] on input "Limit" at bounding box center [427, 306] width 11 height 11
radio input "true"
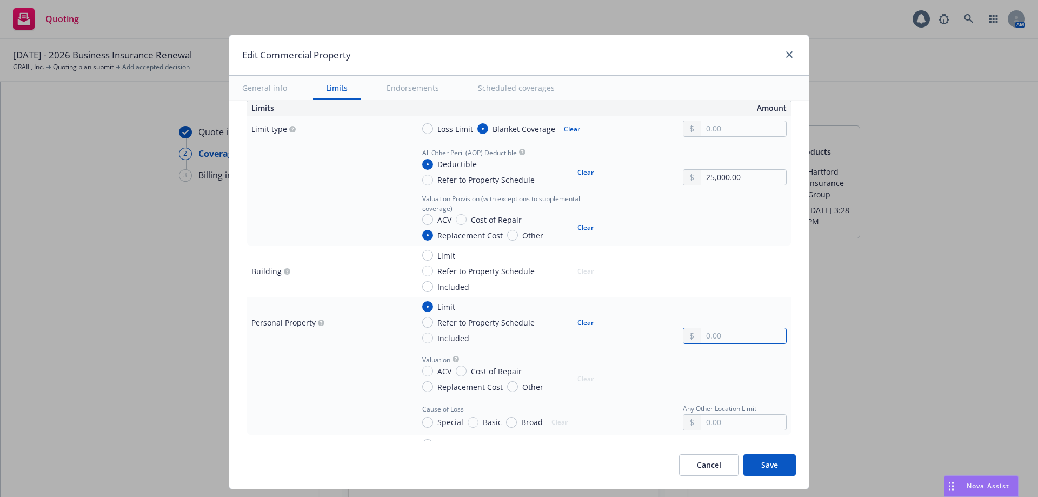
click at [727, 335] on input "text" at bounding box center [743, 335] width 85 height 15
type textarea "x"
type input "1.00"
type textarea "x"
type input "18.00"
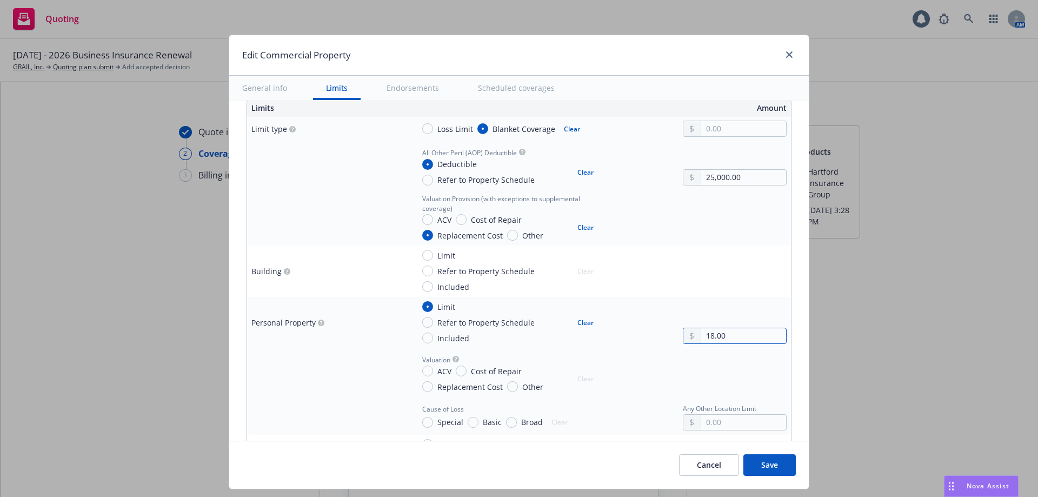
type textarea "x"
type input "180.00"
type textarea "x"
type input "1,804.00"
type textarea "x"
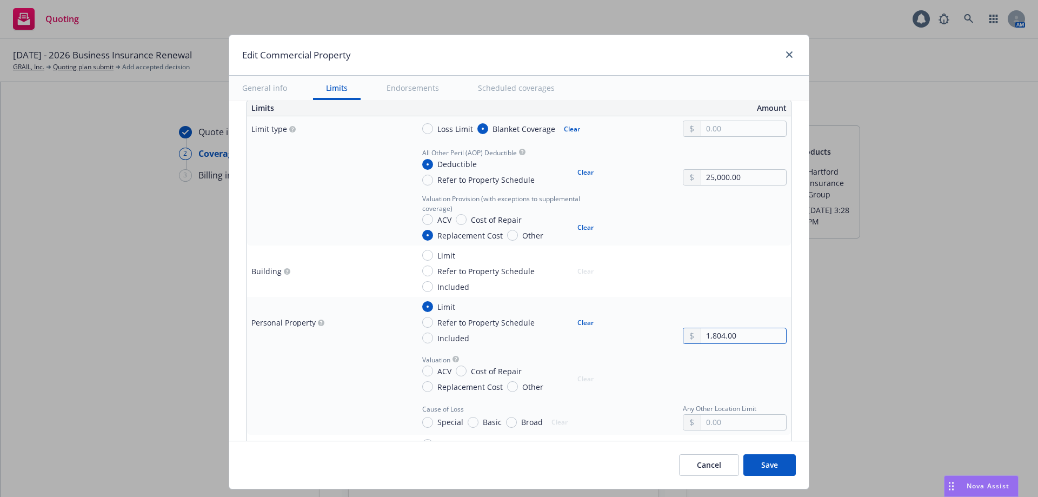
type input "18,044.00"
type textarea "x"
type input "180,440.00"
type textarea "x"
type input "1,804,400.00"
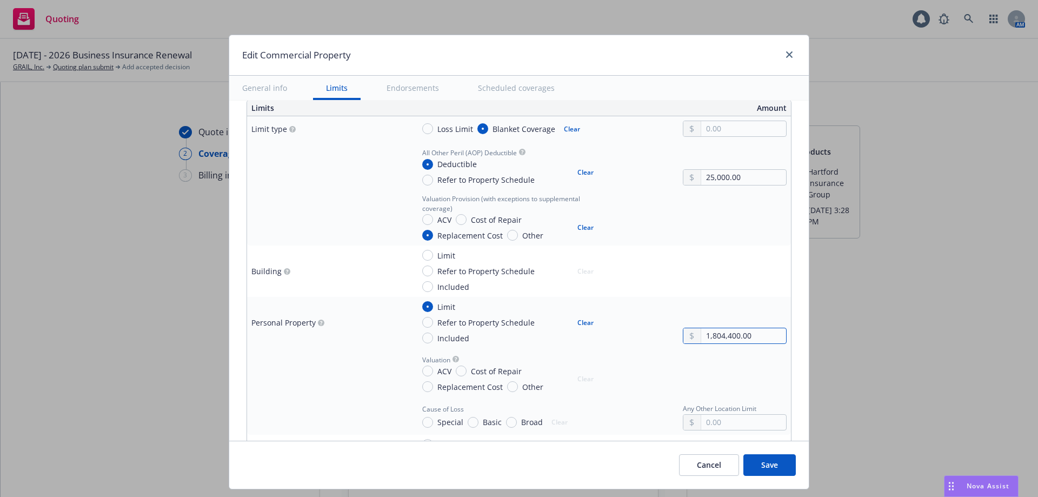
type textarea "x"
type input "18,044,000.00"
type textarea "x"
type input "180,440,000.00"
type textarea "x"
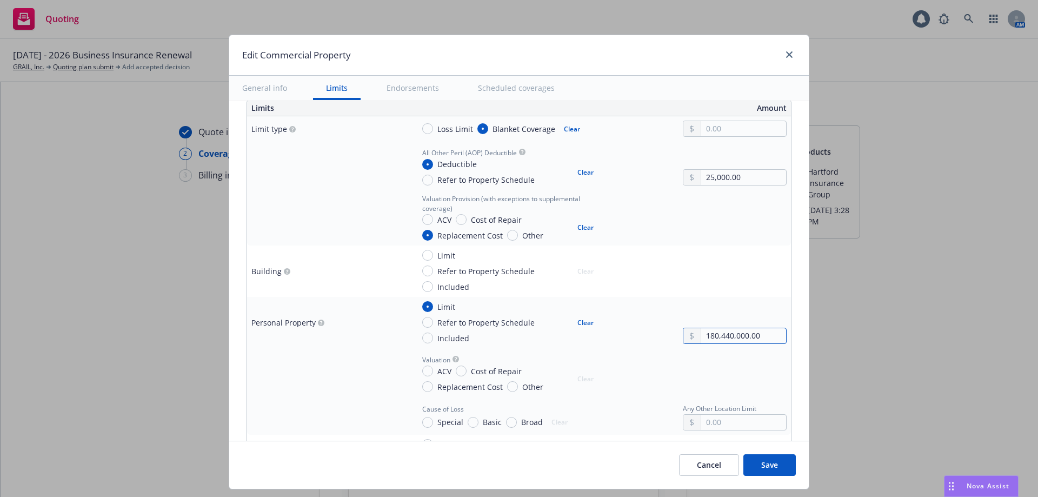
type input "180,440,000.00"
click at [442, 383] on span "Replacement Cost" at bounding box center [470, 386] width 65 height 11
click at [433, 383] on input "Replacement Cost" at bounding box center [427, 386] width 11 height 11
radio input "true"
type textarea "x"
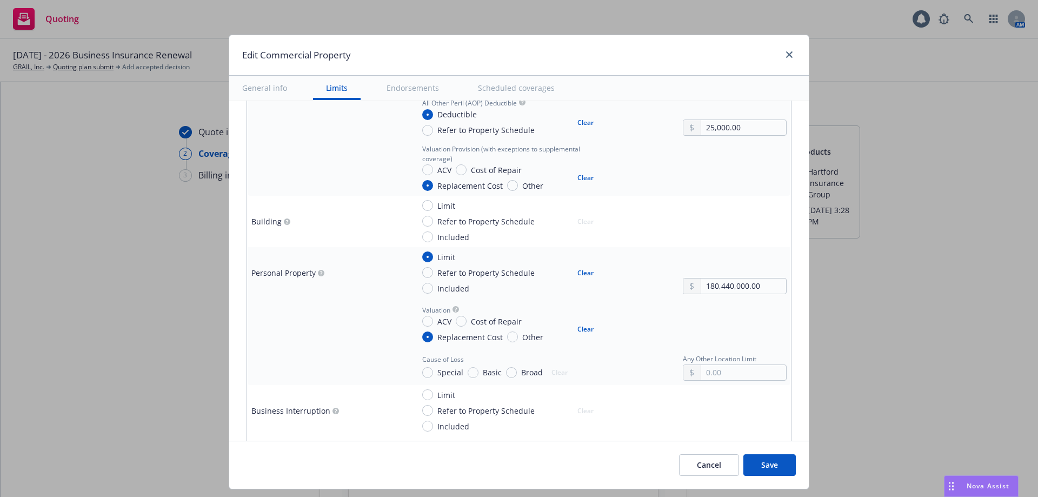
scroll to position [377, 0]
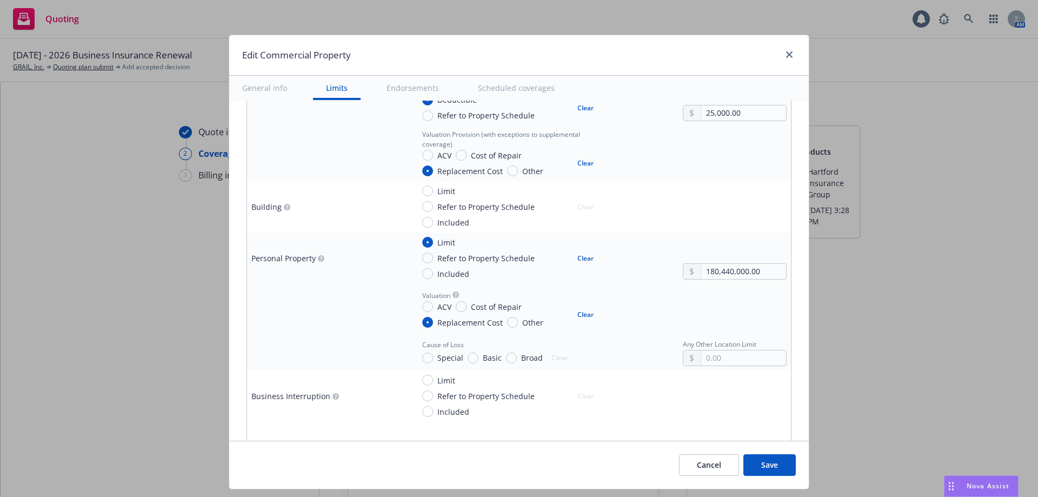
click at [440, 355] on span "Special" at bounding box center [451, 357] width 26 height 11
click at [433, 355] on input "Special" at bounding box center [427, 358] width 11 height 11
radio input "true"
type textarea "x"
click at [433, 382] on span "Limit" at bounding box center [444, 380] width 22 height 11
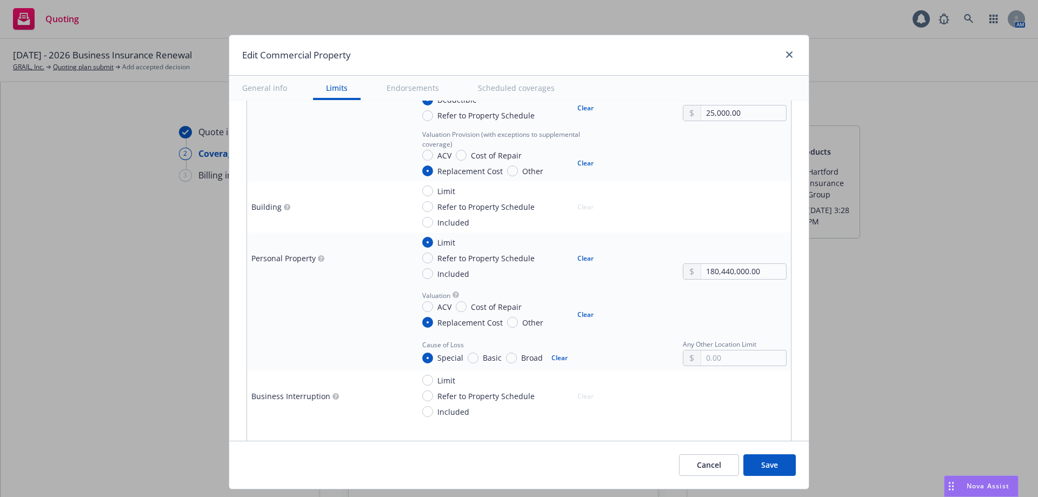
click at [430, 382] on input "Limit" at bounding box center [427, 380] width 11 height 11
radio input "true"
click at [707, 412] on input "text" at bounding box center [743, 409] width 85 height 15
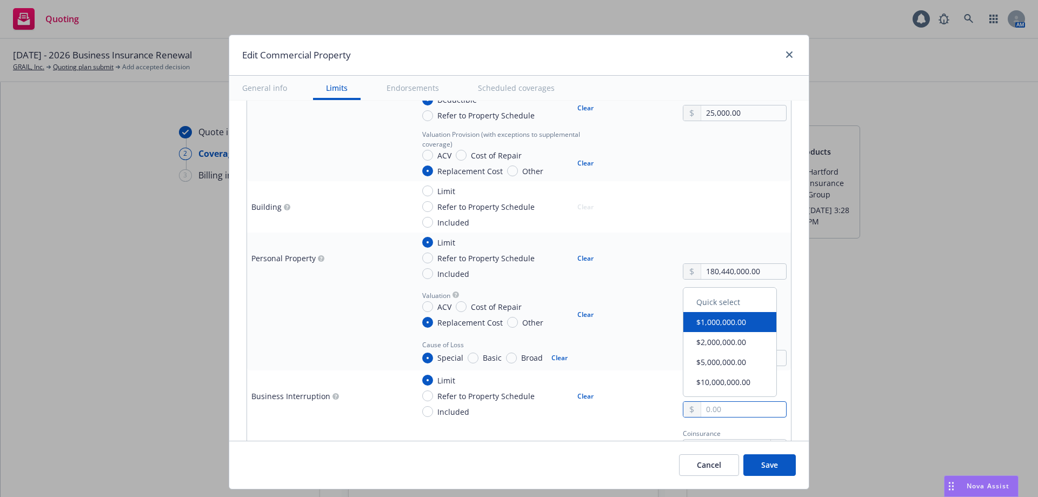
type textarea "x"
type input "8.00"
type textarea "x"
type input "84.00"
type textarea "x"
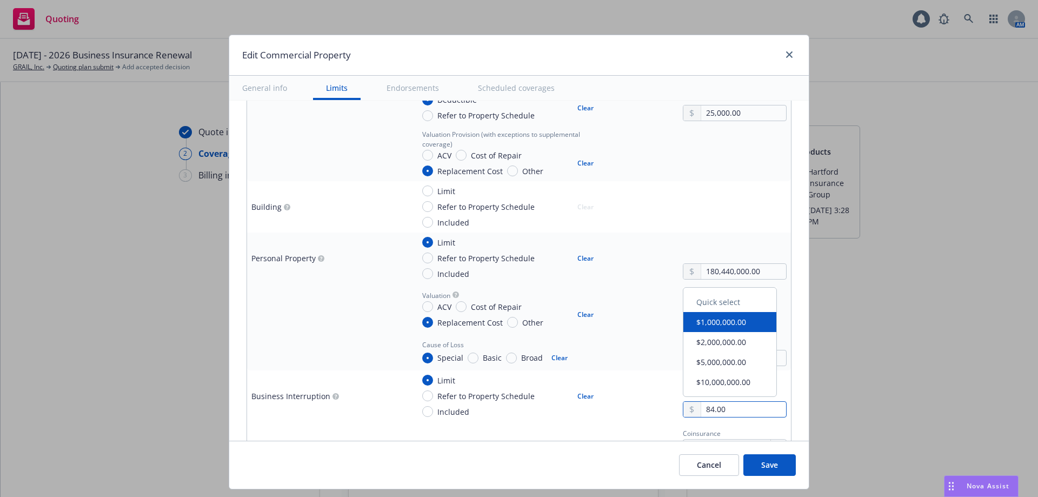
type input "849.00"
type textarea "x"
type input "8,495.00"
type textarea "x"
type input "84,955.00"
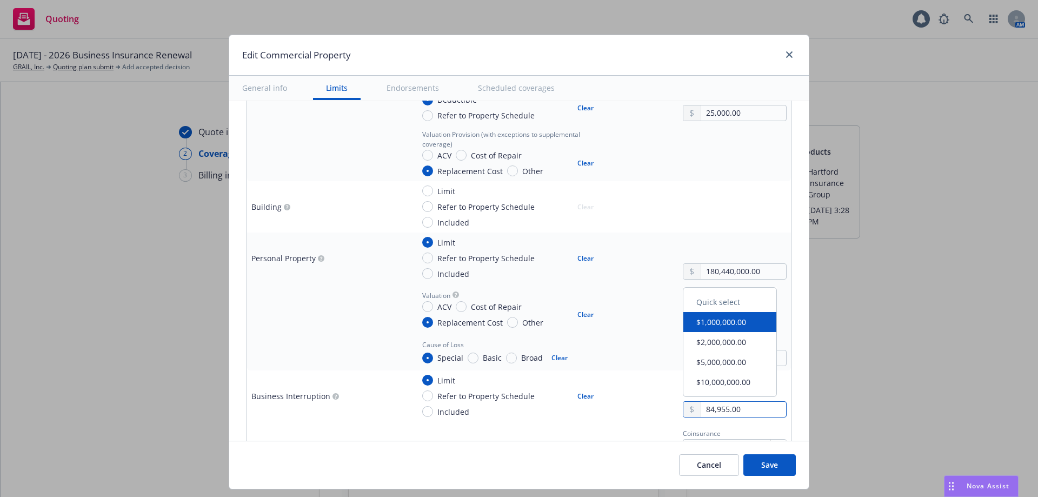
type textarea "x"
type input "849,550.00"
type textarea "x"
type input "8,495,500.00"
type textarea "x"
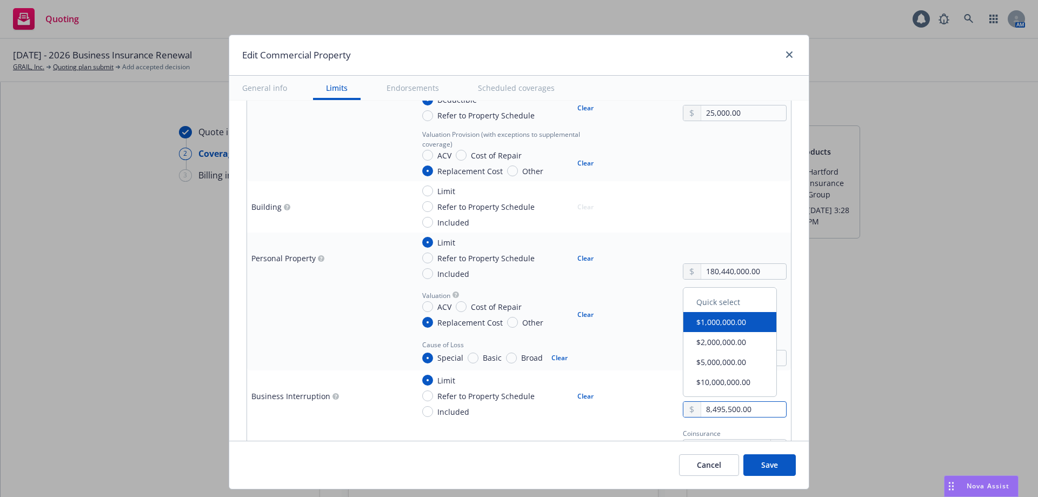
type input "84,955,000.00"
type textarea "x"
type input "84,955,000.00"
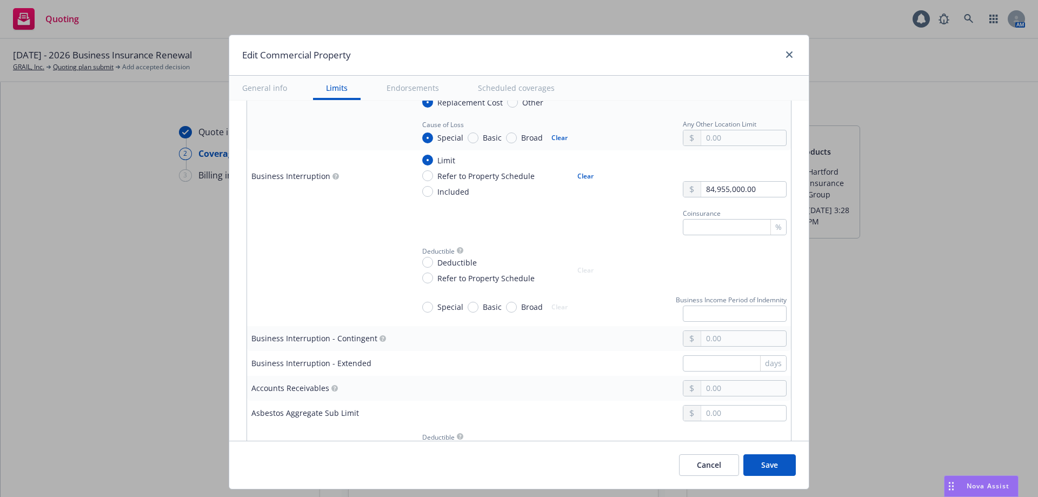
scroll to position [627, 0]
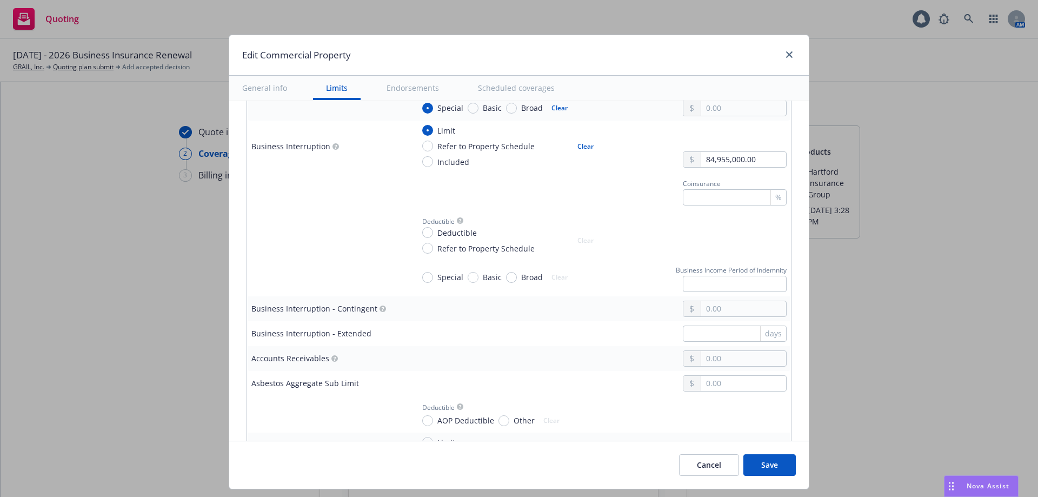
click at [446, 275] on span "Special" at bounding box center [451, 276] width 26 height 11
click at [433, 275] on input "Special" at bounding box center [427, 277] width 11 height 11
radio input "true"
type textarea "x"
click at [438, 234] on span "Deductible" at bounding box center [457, 232] width 39 height 11
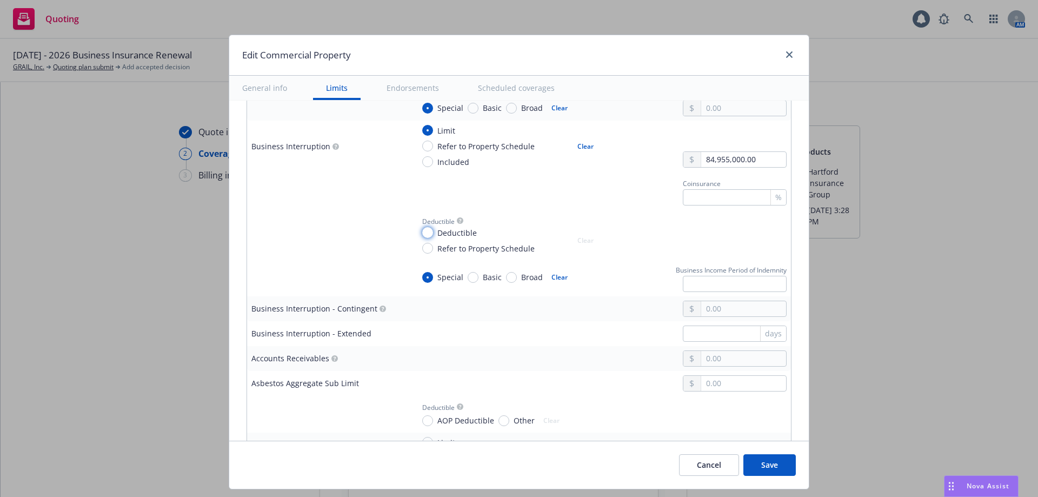
click at [433, 234] on input "Deductible" at bounding box center [427, 232] width 11 height 11
radio input "true"
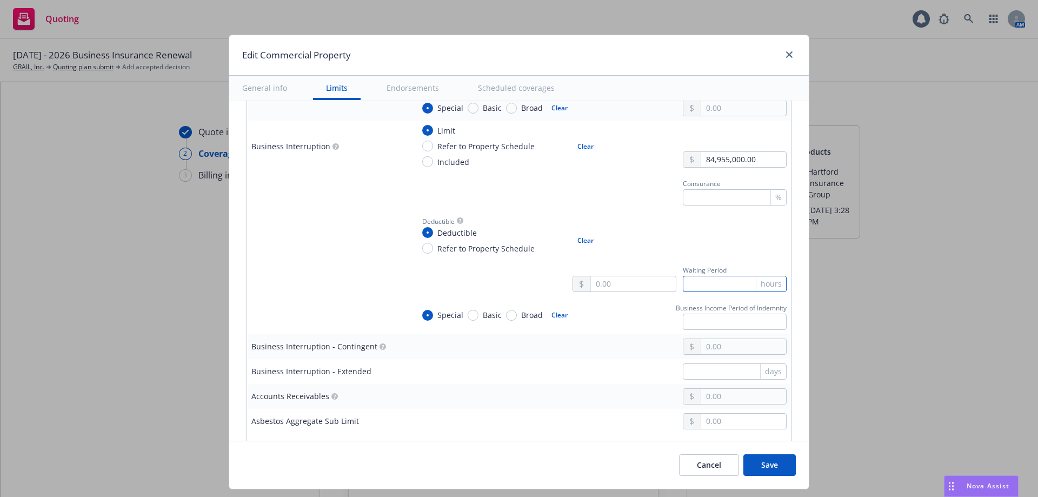
click at [709, 287] on input "text" at bounding box center [735, 284] width 104 height 16
type textarea "x"
type input "2"
type textarea "x"
type input "24"
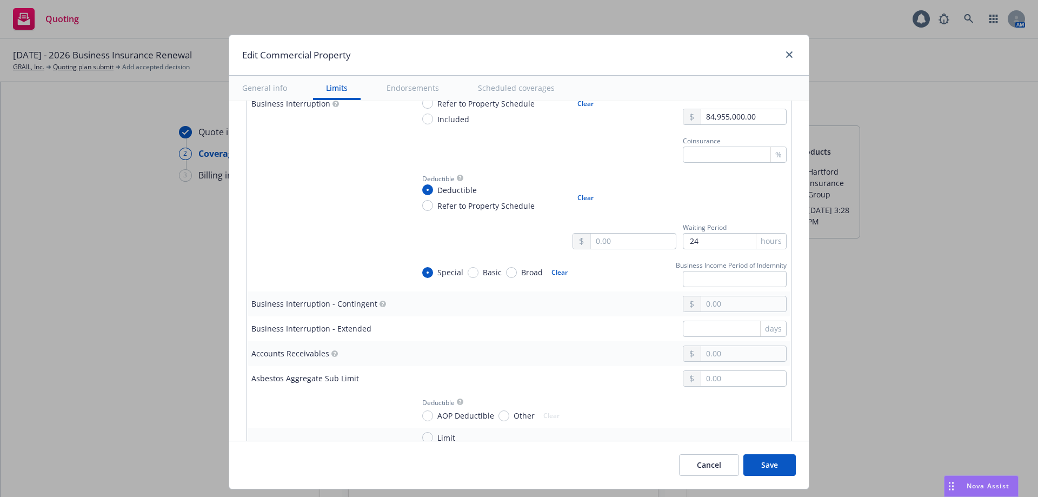
scroll to position [699, 0]
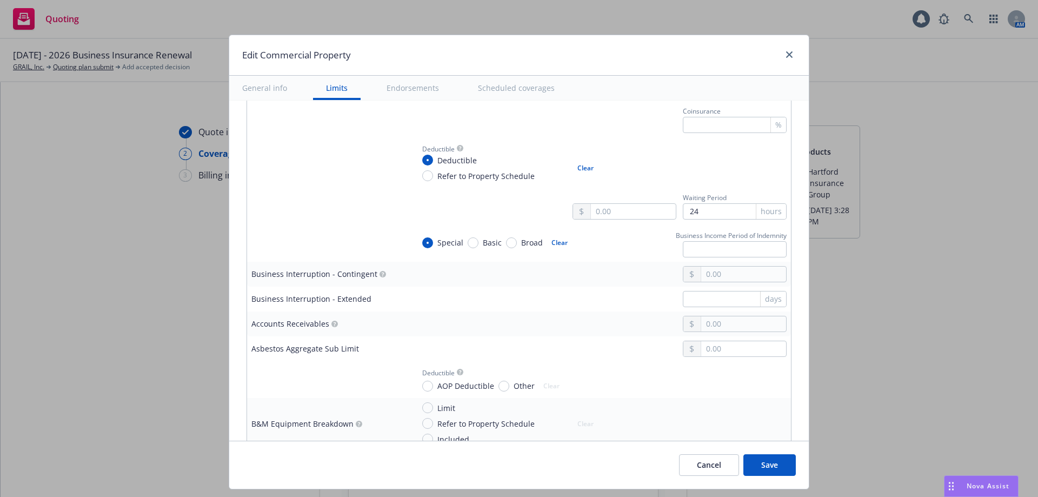
click at [733, 265] on td at bounding box center [600, 274] width 382 height 25
click at [733, 269] on input "text" at bounding box center [743, 274] width 85 height 15
type textarea "x"
type input "1.00"
type textarea "x"
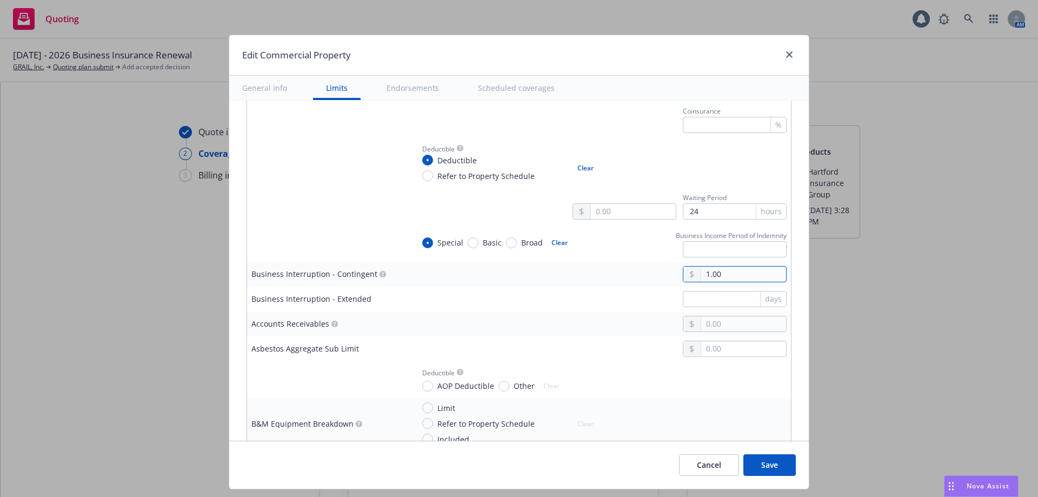
type input "10.00"
type textarea "x"
type input "100.00"
type textarea "x"
type input "10,000.00"
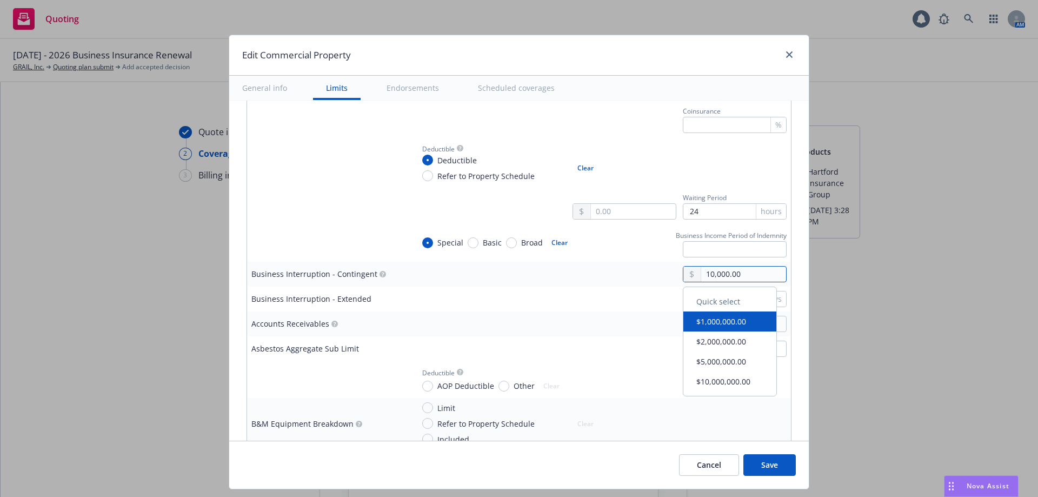
type textarea "x"
type input "100,000.00"
type textarea "x"
type input "1,000,000.00"
click at [507, 312] on td at bounding box center [600, 324] width 382 height 25
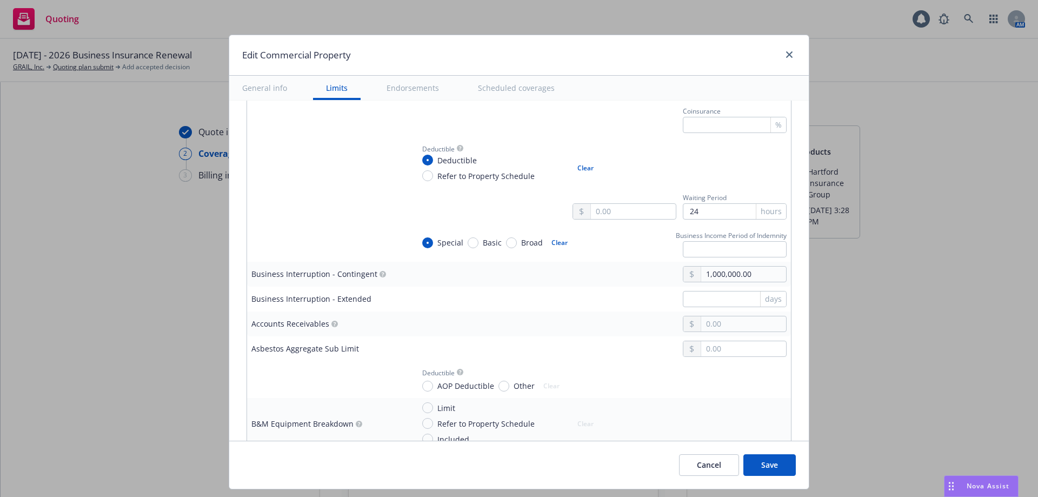
click at [448, 438] on span "Included" at bounding box center [454, 439] width 32 height 11
click at [433, 438] on input "Included" at bounding box center [427, 439] width 11 height 11
radio input "true"
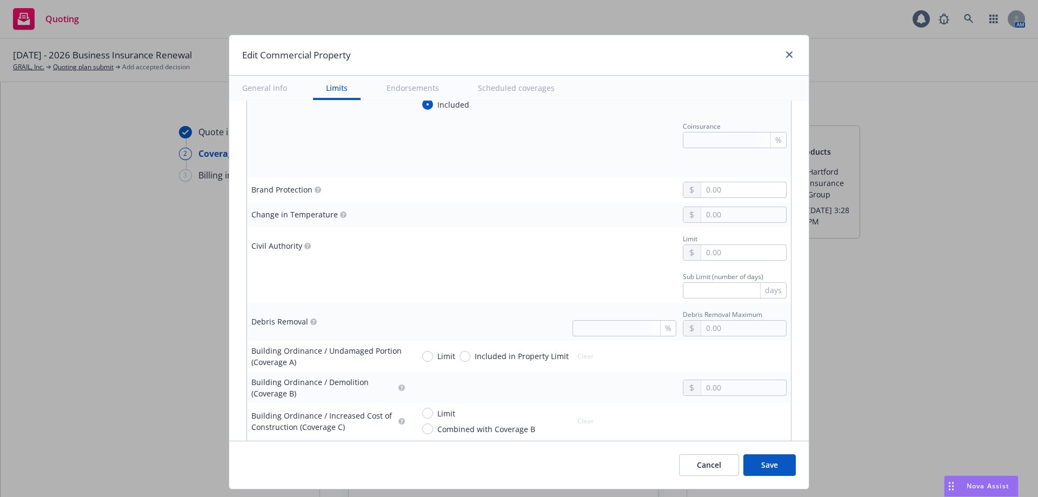
scroll to position [1026, 0]
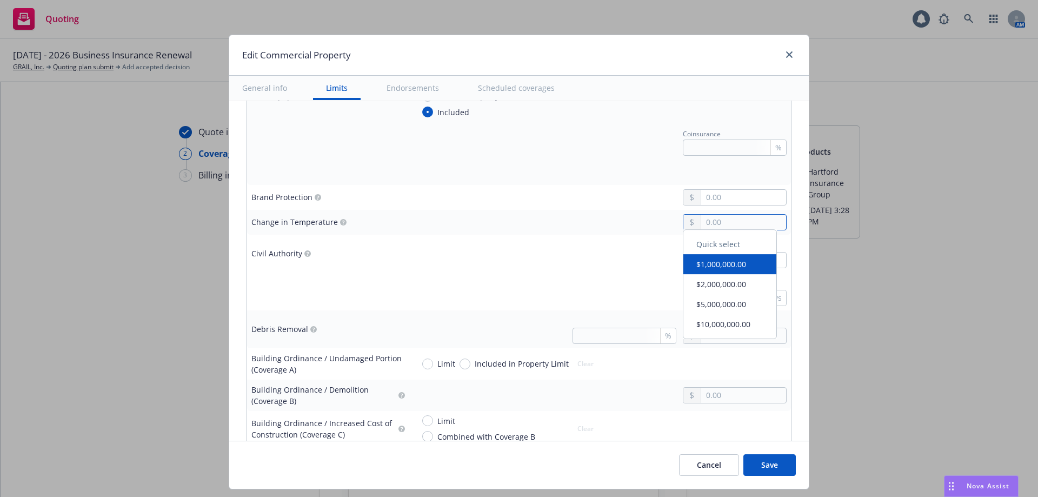
click at [705, 223] on input "text" at bounding box center [743, 222] width 85 height 15
type textarea "x"
type input "1.00"
type textarea "x"
type input "10.00"
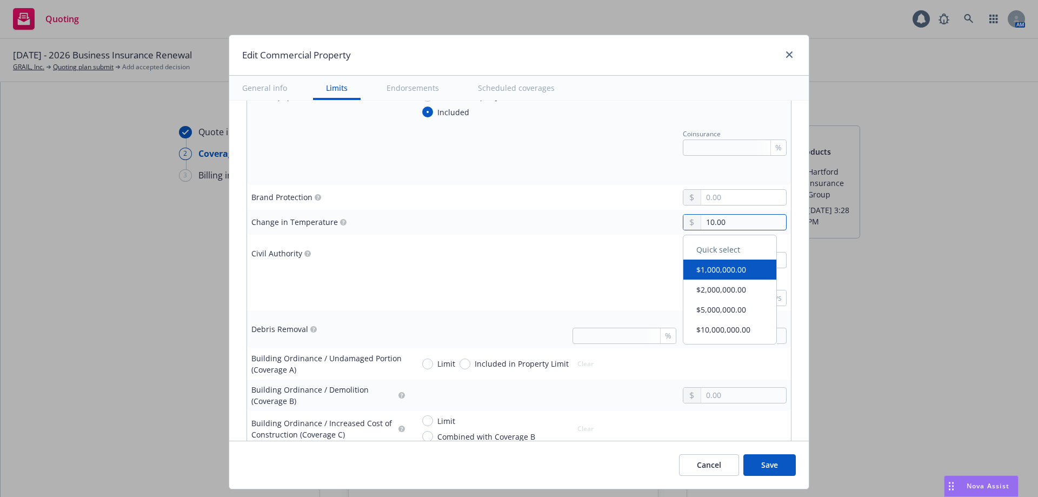
type textarea "x"
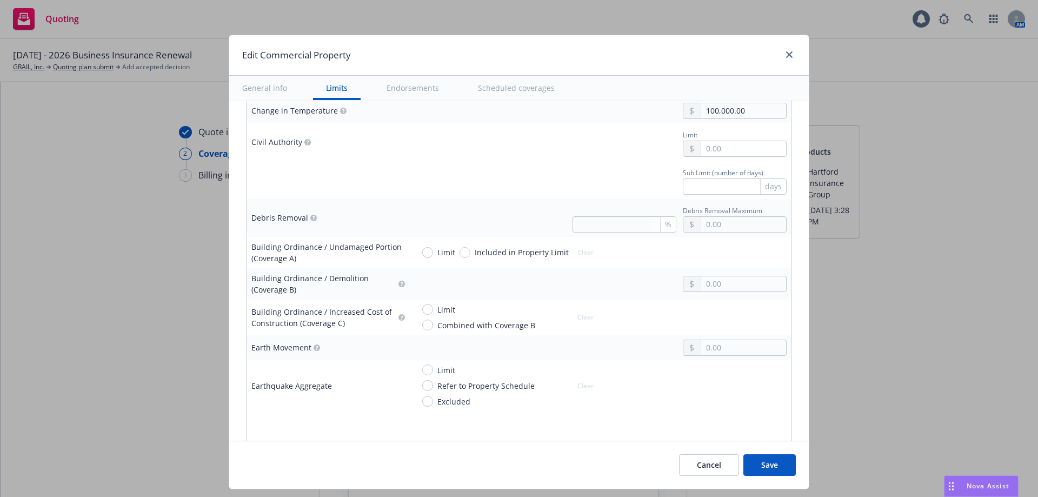
scroll to position [1123, 0]
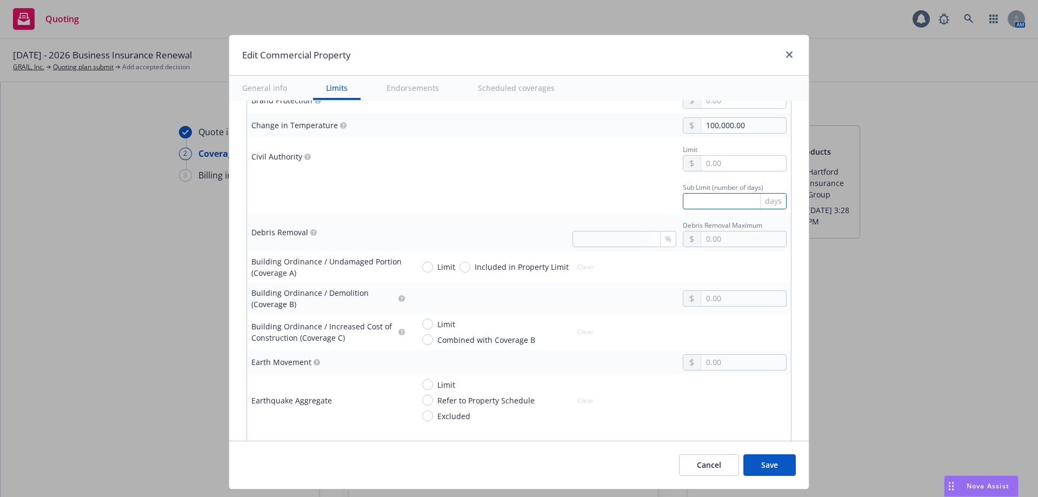
click at [719, 202] on input "text" at bounding box center [735, 201] width 104 height 16
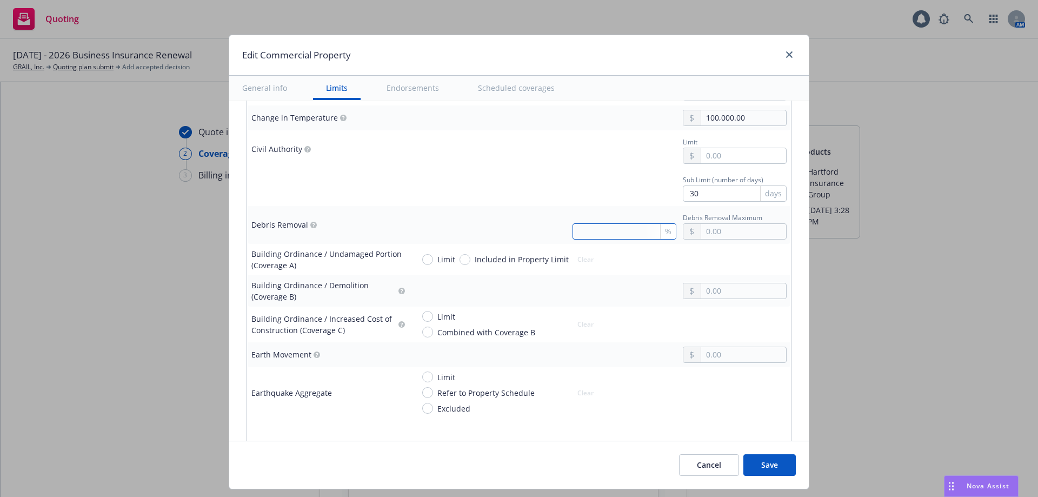
click at [632, 235] on input "text" at bounding box center [625, 231] width 104 height 16
click at [609, 185] on div "Sub Limit (number of days) 30 days" at bounding box center [600, 187] width 373 height 29
click at [594, 231] on input "2" at bounding box center [625, 231] width 104 height 16
click at [569, 184] on div "Sub Limit (number of days) 30 days" at bounding box center [600, 187] width 373 height 29
click at [475, 257] on span "Included in Property Limit" at bounding box center [522, 259] width 94 height 11
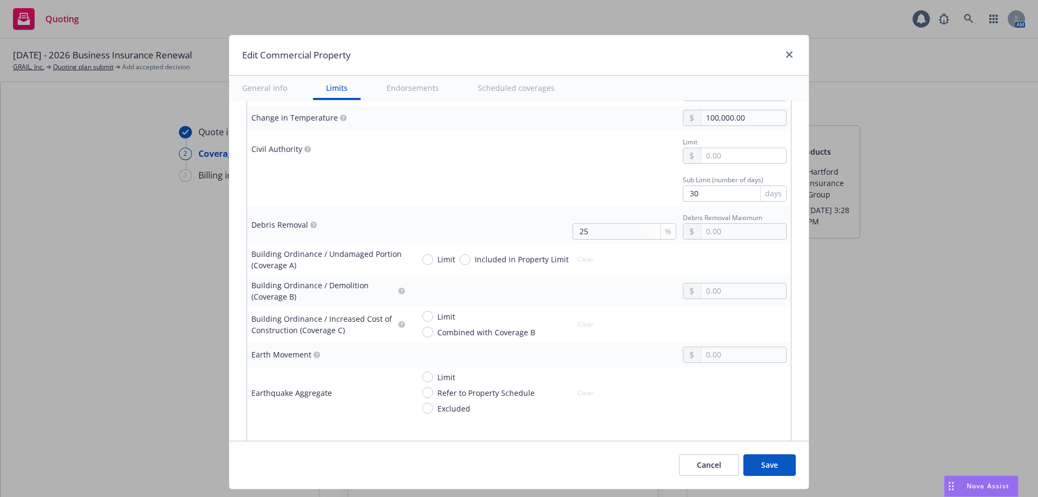
click at [469, 257] on input "Included in Property Limit" at bounding box center [465, 259] width 11 height 11
click at [756, 290] on input "text" at bounding box center [743, 290] width 85 height 15
click at [422, 332] on input "Combined with Coverage B" at bounding box center [427, 332] width 11 height 11
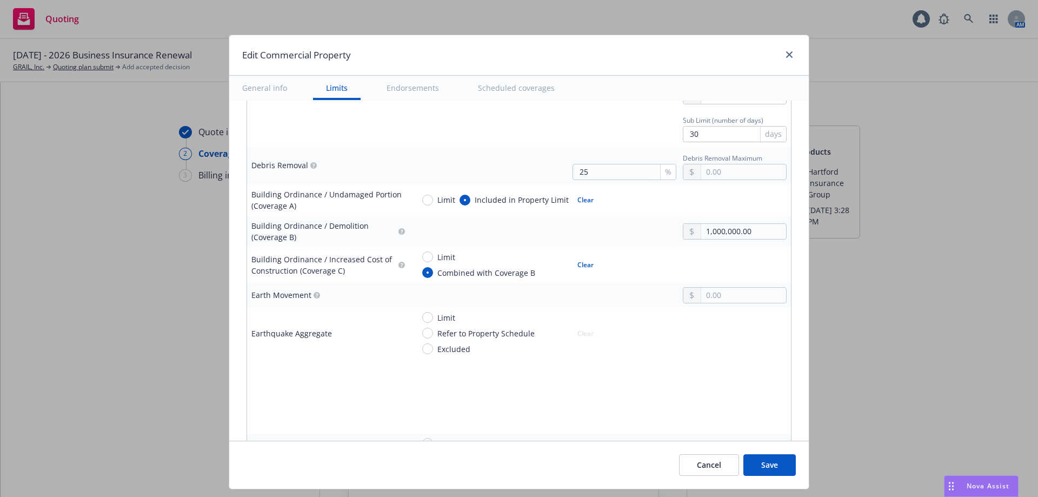
scroll to position [1243, 0]
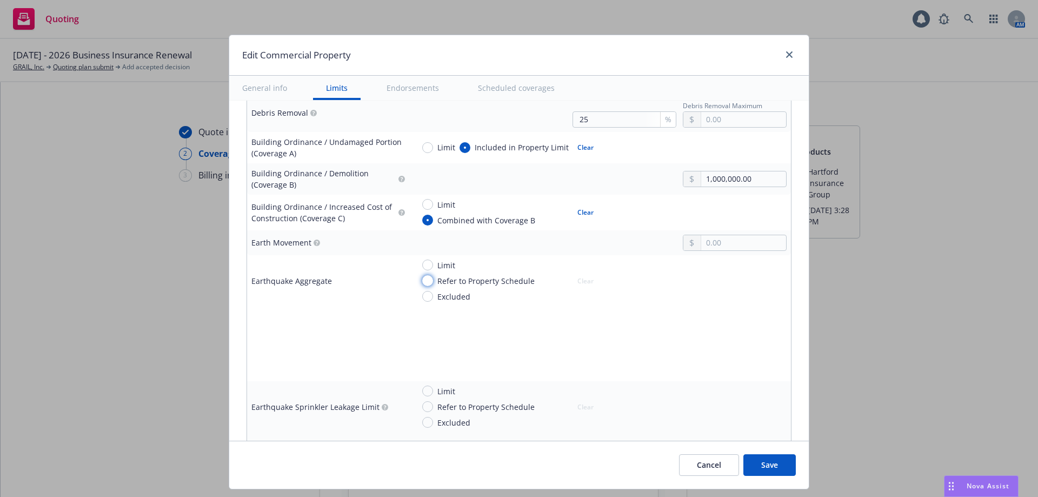
click at [426, 281] on input "Refer to Property Schedule" at bounding box center [427, 280] width 11 height 11
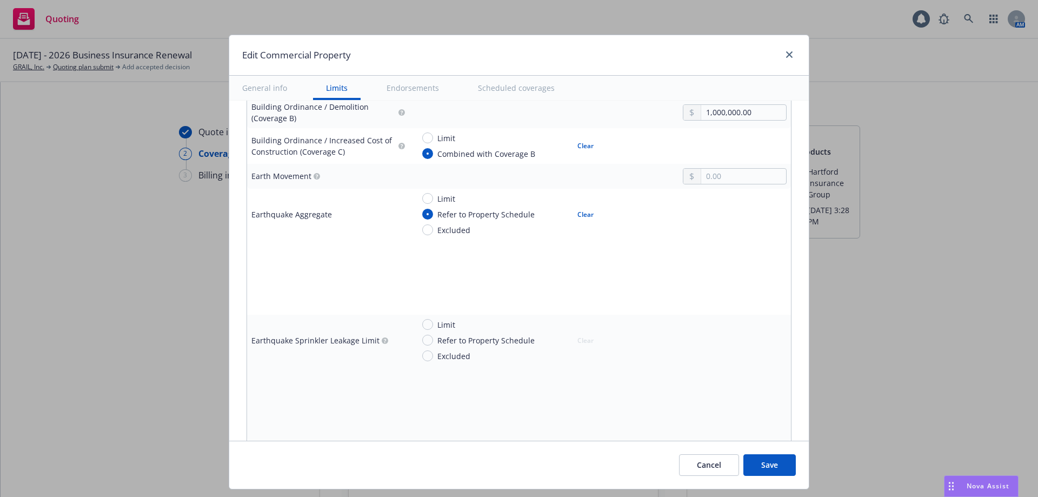
scroll to position [1317, 0]
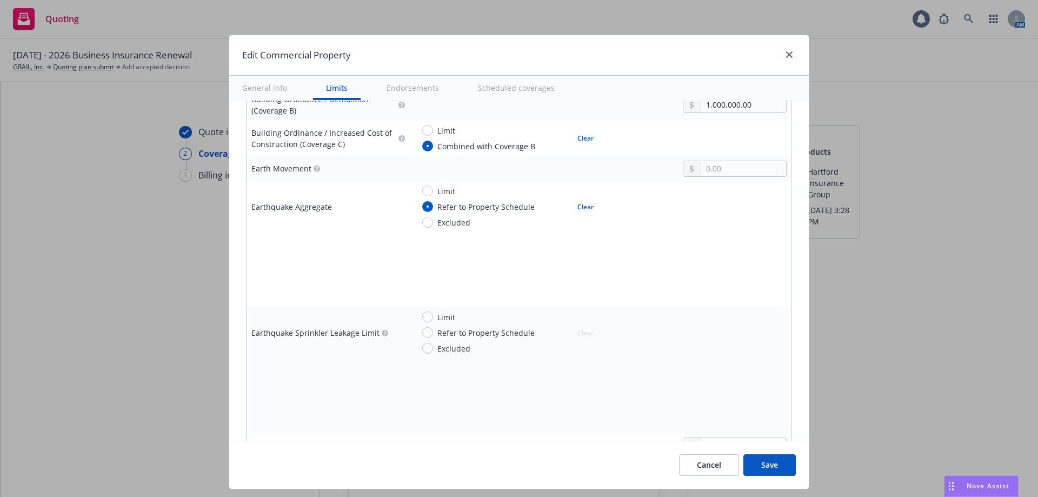
click at [438, 332] on span "Refer to Property Schedule" at bounding box center [486, 332] width 97 height 11
click at [431, 332] on input "Refer to Property Schedule" at bounding box center [427, 332] width 11 height 11
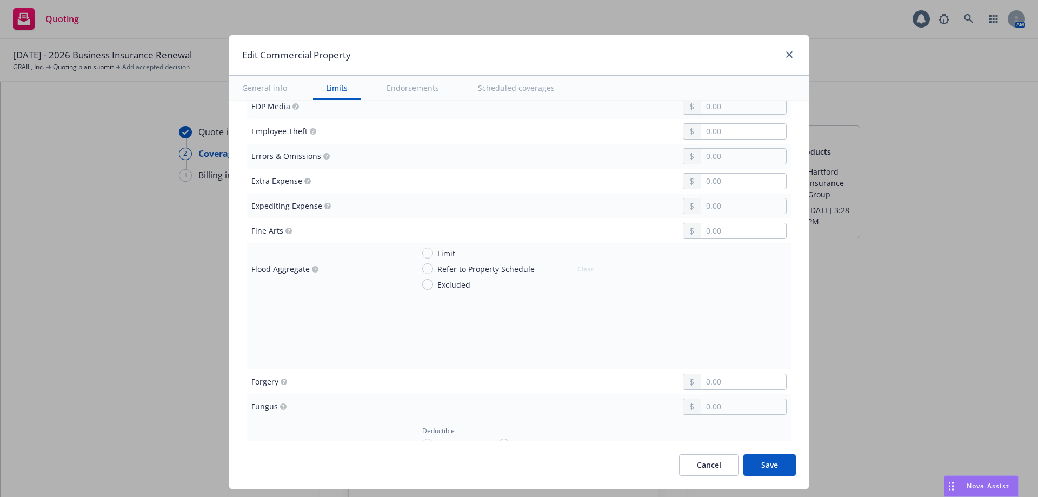
scroll to position [1696, 0]
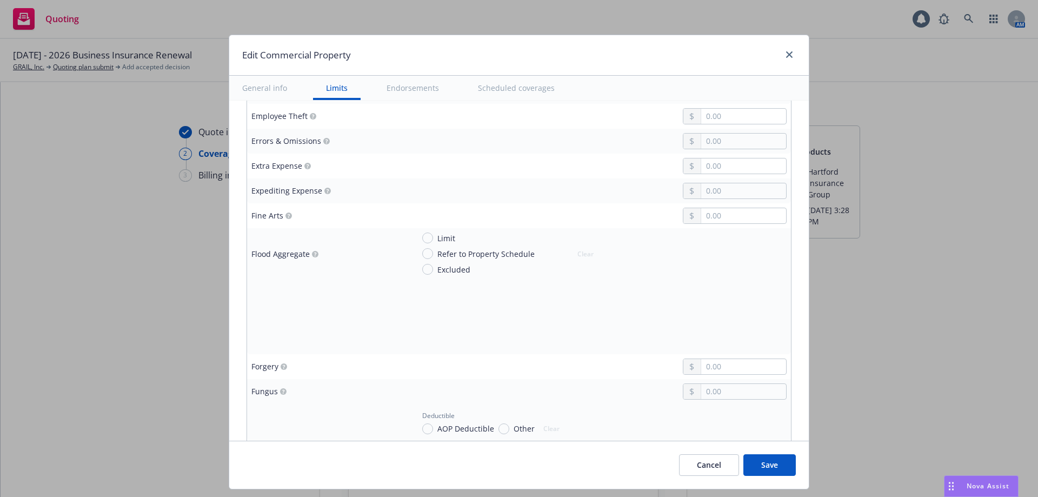
click at [449, 255] on span "Refer to Property Schedule" at bounding box center [486, 253] width 97 height 11
click at [433, 255] on input "Refer to Property Schedule" at bounding box center [427, 253] width 11 height 11
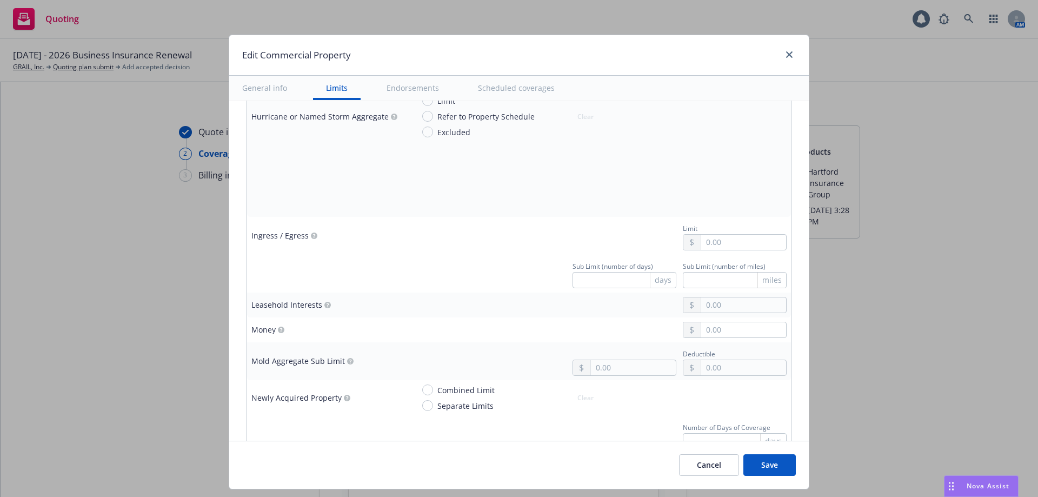
scroll to position [2172, 0]
click at [615, 280] on input "text" at bounding box center [625, 279] width 104 height 16
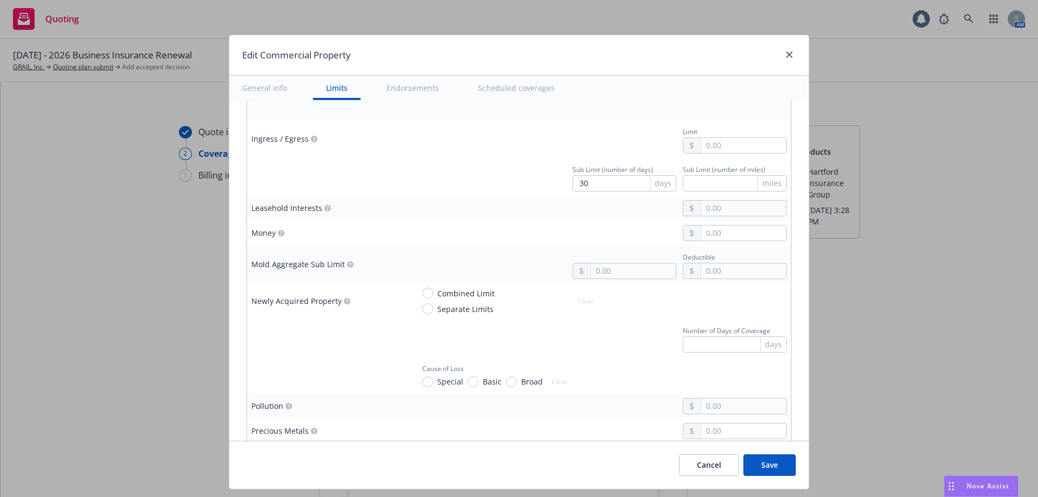
click at [448, 313] on span "Separate Limits" at bounding box center [466, 308] width 56 height 11
click at [433, 313] on input "Separate Limits" at bounding box center [427, 308] width 11 height 11
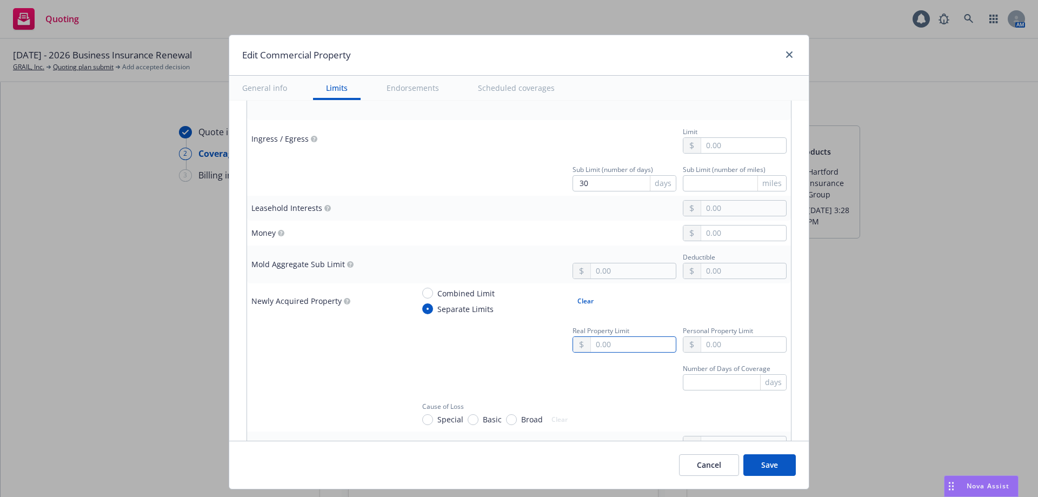
click at [615, 339] on input "text" at bounding box center [633, 344] width 85 height 15
click at [701, 340] on input "text" at bounding box center [743, 344] width 85 height 15
click at [475, 382] on div "Number of Days of Coverage days" at bounding box center [600, 375] width 373 height 29
click at [433, 416] on span "Special" at bounding box center [448, 419] width 30 height 11
click at [428, 416] on input "Special" at bounding box center [427, 419] width 11 height 11
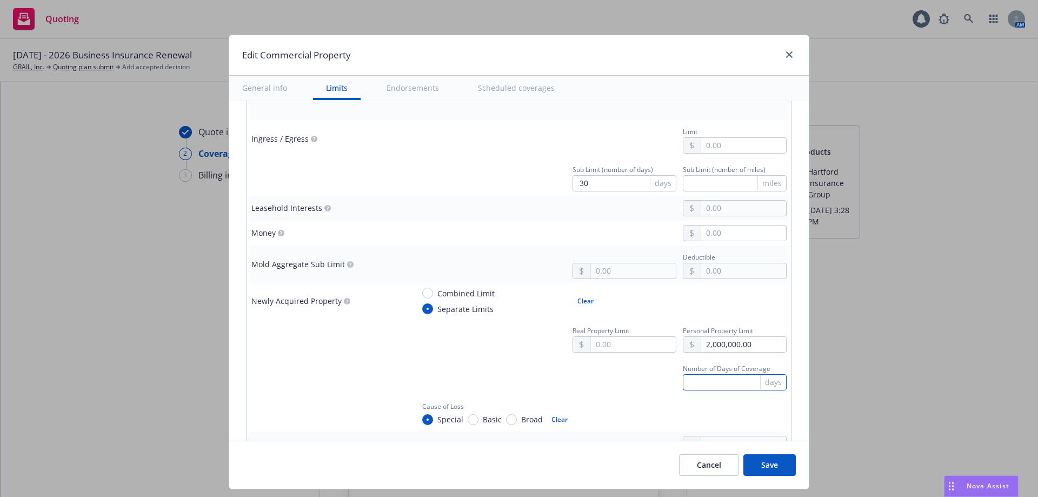
click at [705, 381] on input "text" at bounding box center [735, 382] width 104 height 16
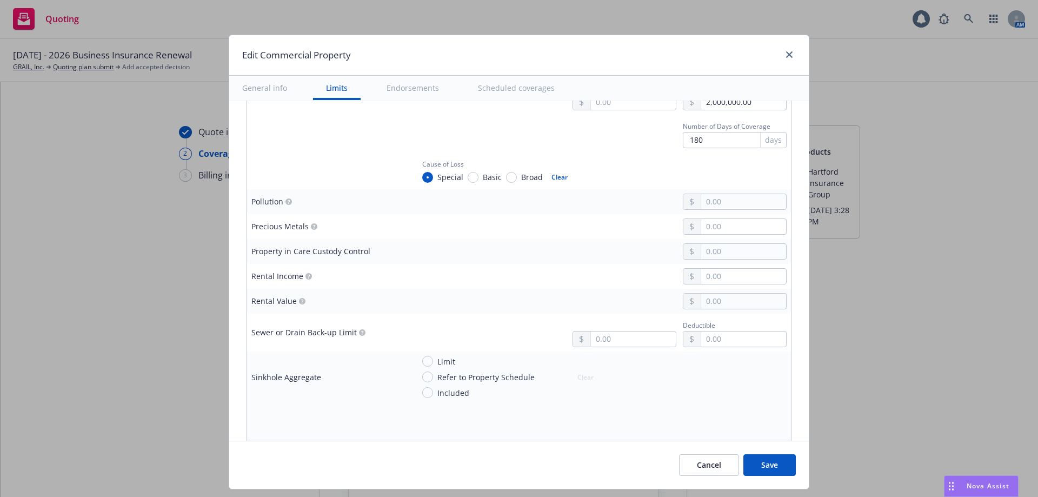
scroll to position [2526, 0]
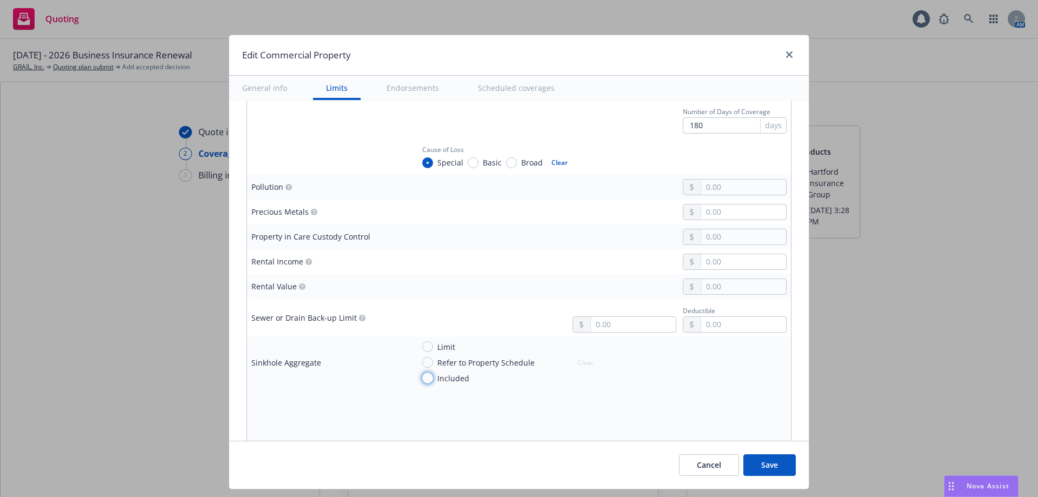
click at [425, 379] on input "Included" at bounding box center [427, 378] width 11 height 11
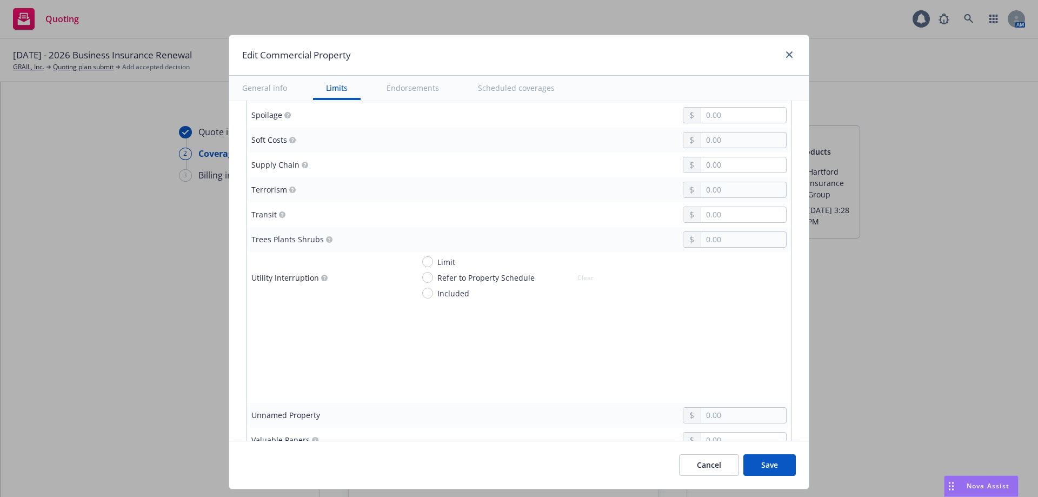
scroll to position [2945, 0]
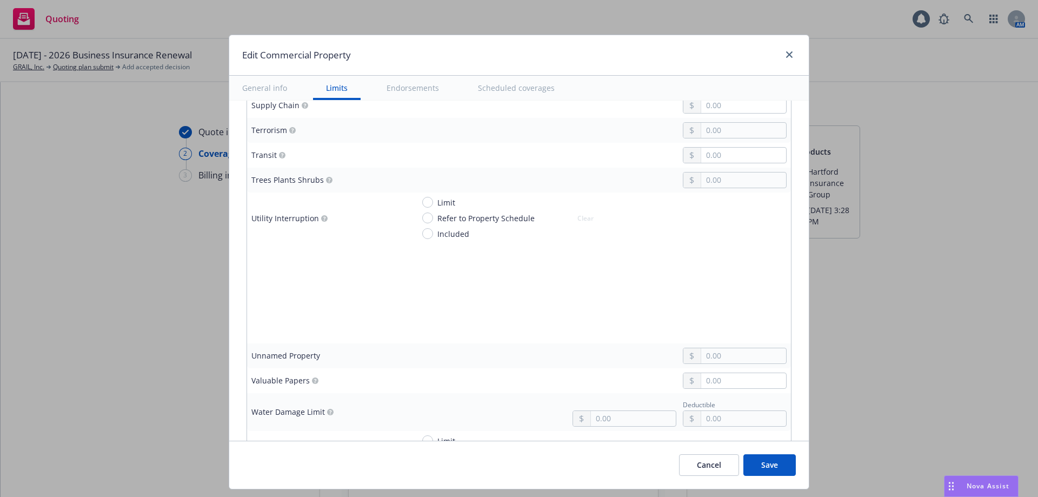
click at [438, 202] on span "Limit" at bounding box center [447, 202] width 18 height 11
click at [433, 202] on input "Limit" at bounding box center [427, 202] width 11 height 11
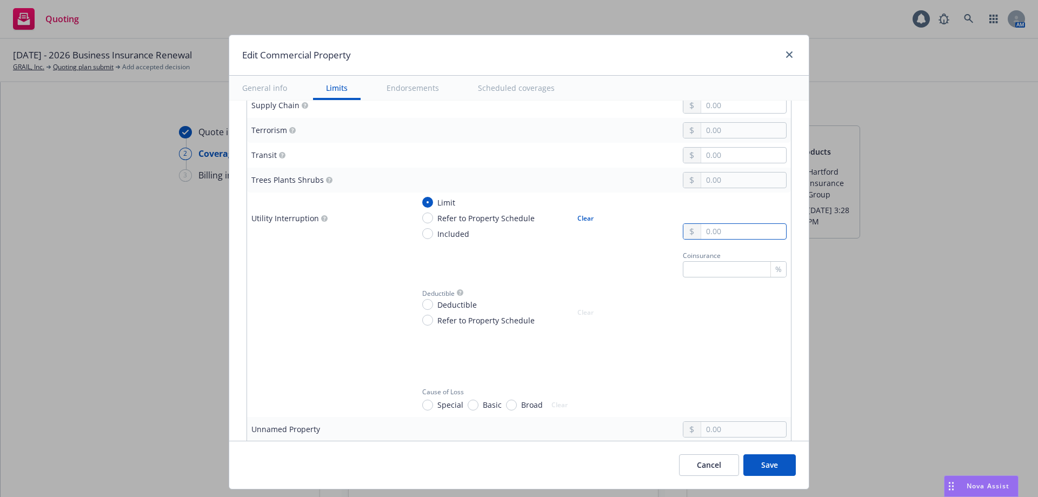
click at [708, 233] on input "text" at bounding box center [743, 231] width 85 height 15
click at [453, 307] on span "Deductible" at bounding box center [457, 304] width 39 height 11
click at [433, 307] on input "Deductible" at bounding box center [427, 304] width 11 height 11
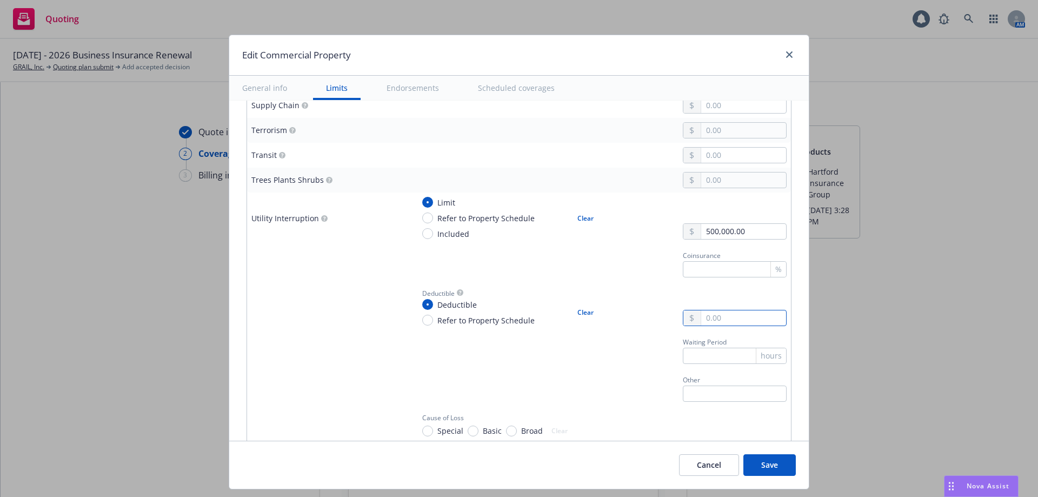
click at [718, 318] on input "text" at bounding box center [743, 317] width 85 height 15
click at [687, 356] on input "text" at bounding box center [735, 356] width 104 height 16
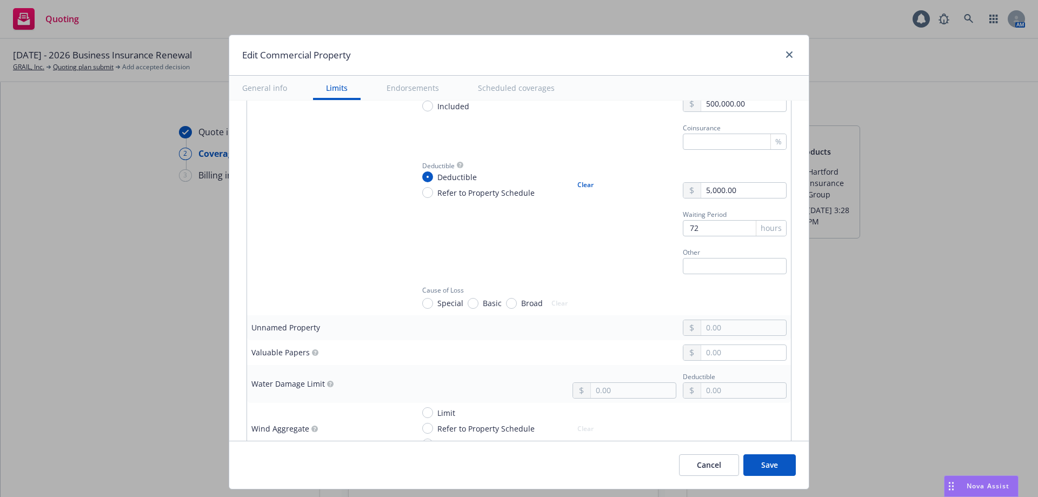
click at [438, 297] on span "Special" at bounding box center [451, 302] width 26 height 11
click at [433, 298] on input "Special" at bounding box center [427, 303] width 11 height 11
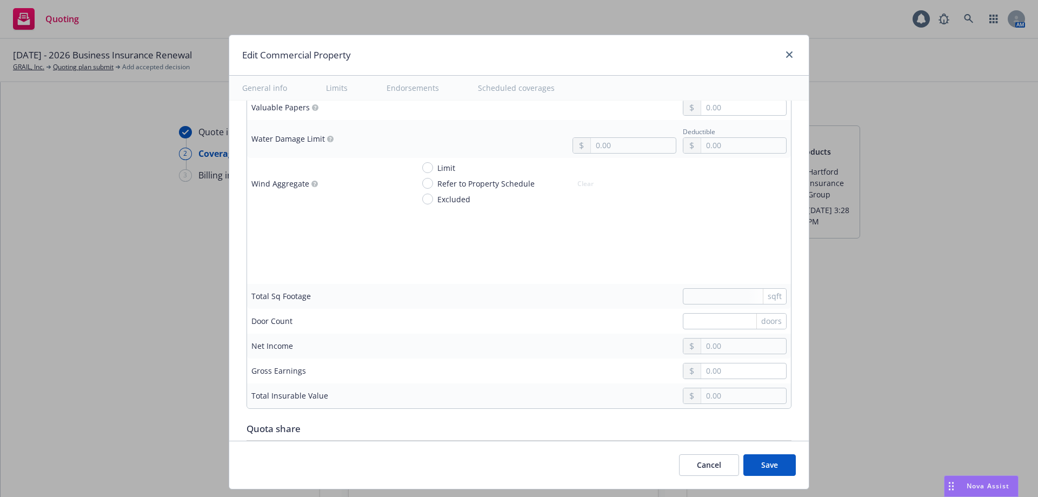
scroll to position [3356, 0]
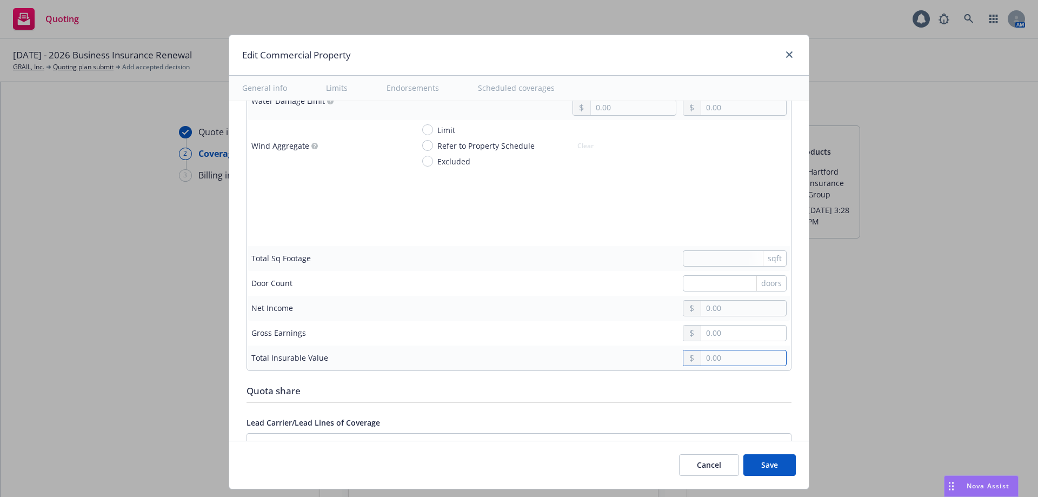
click at [725, 359] on input "text" at bounding box center [743, 357] width 85 height 15
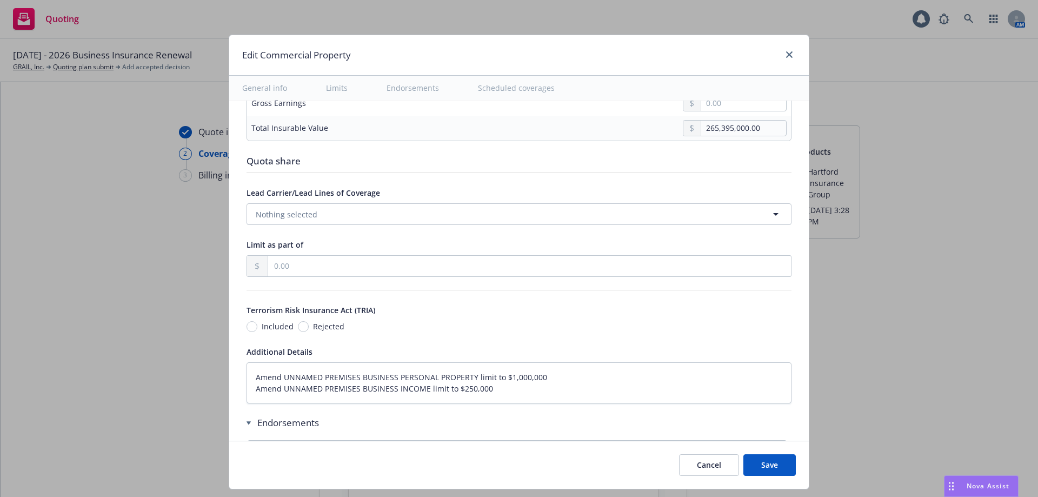
scroll to position [3624, 0]
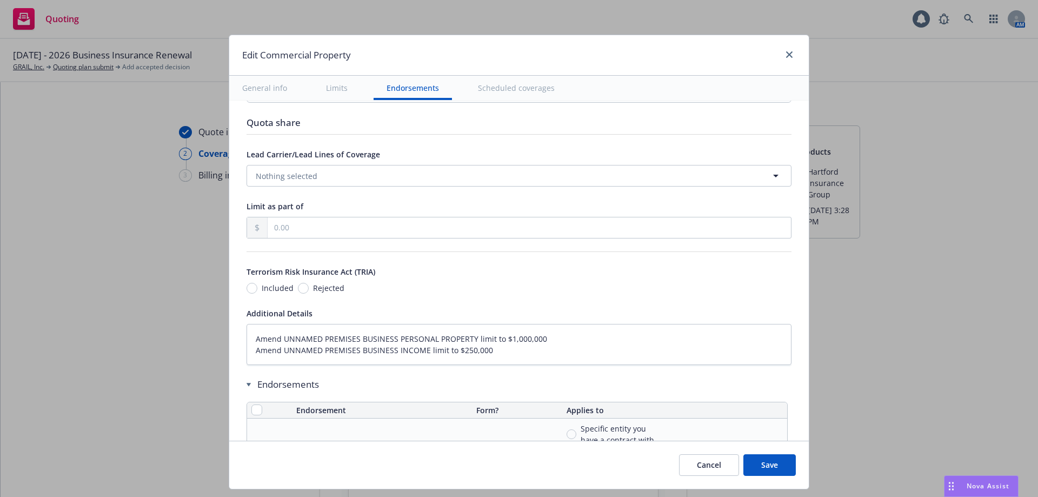
click at [275, 293] on span "Included" at bounding box center [278, 287] width 32 height 11
click at [257, 293] on input "Included" at bounding box center [252, 288] width 11 height 11
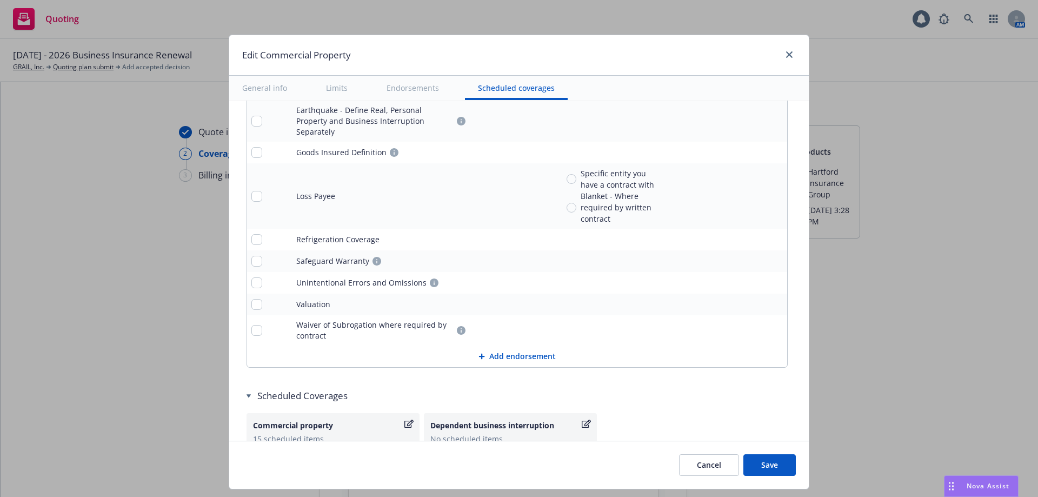
scroll to position [4206, 0]
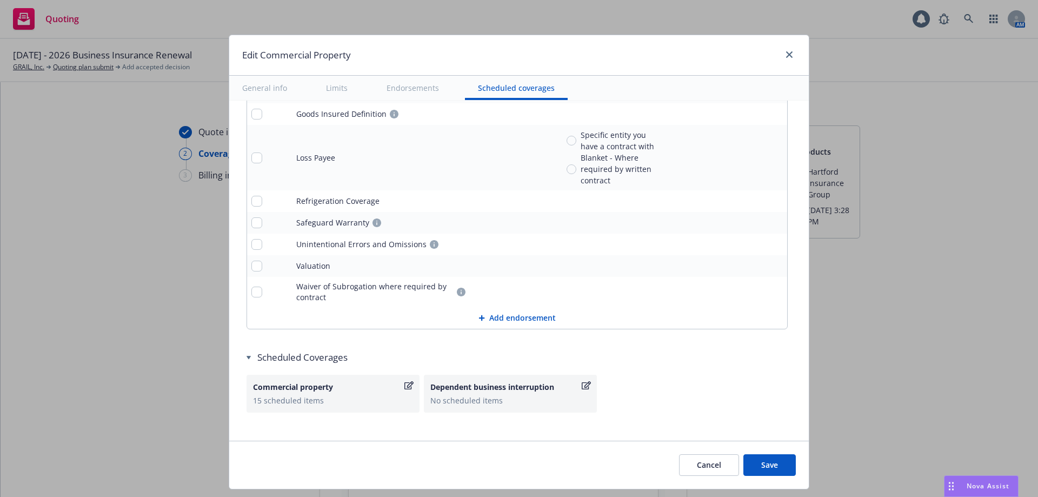
click at [760, 470] on button "Save" at bounding box center [770, 465] width 52 height 22
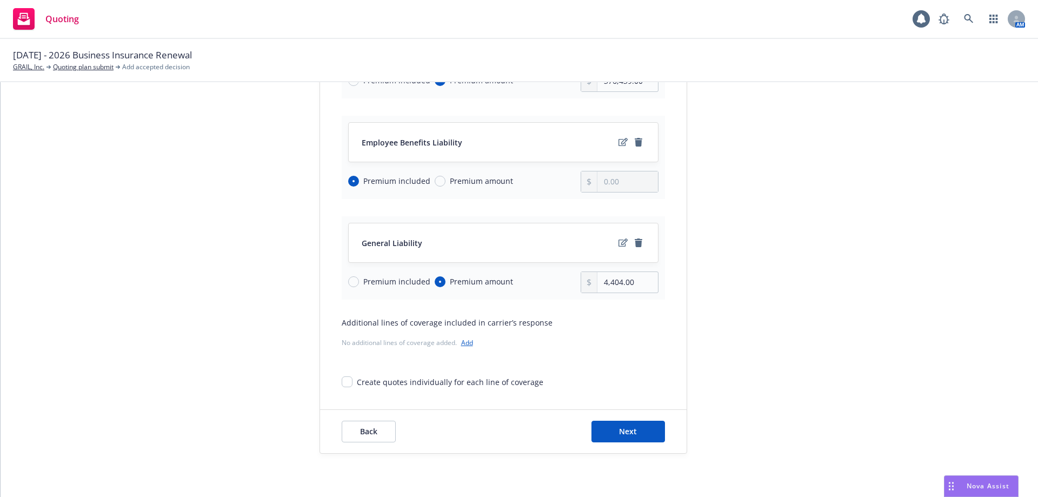
scroll to position [0, 0]
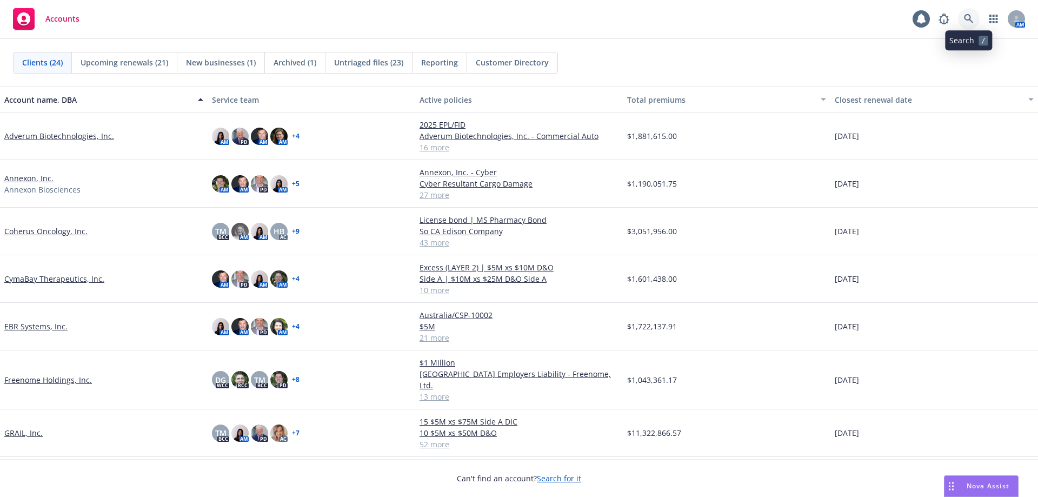
click at [979, 19] on link at bounding box center [969, 19] width 22 height 22
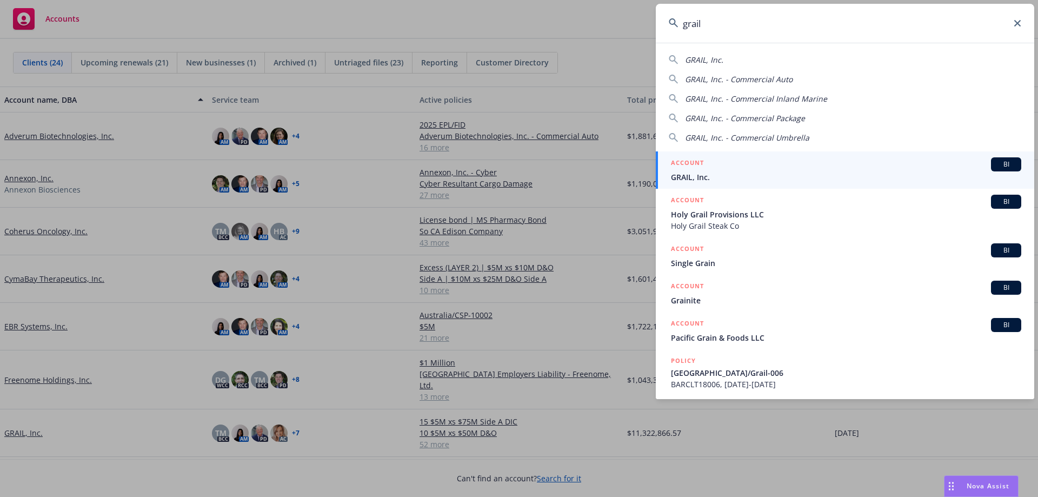
type input "grail"
click at [718, 171] on span "GRAIL, Inc." at bounding box center [846, 176] width 350 height 11
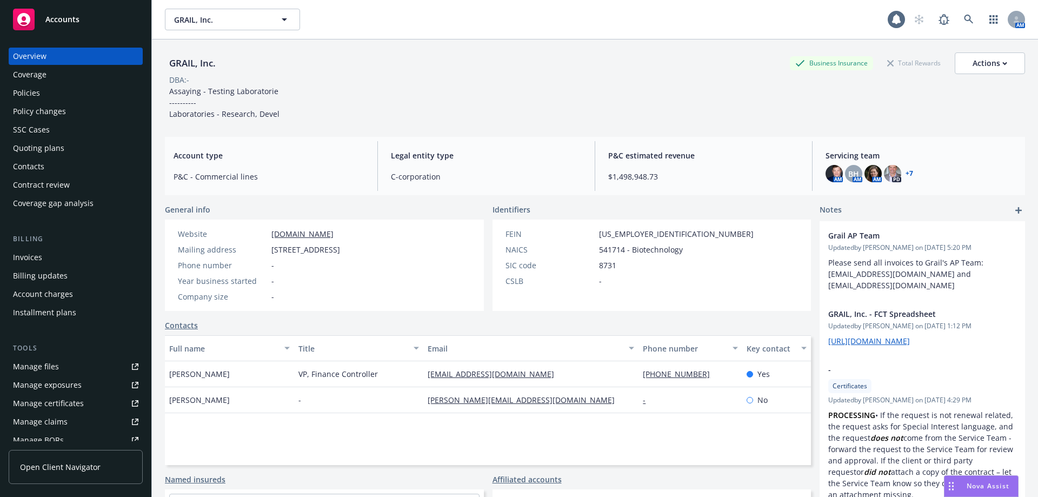
click at [20, 148] on div "Quoting plans" at bounding box center [38, 148] width 51 height 17
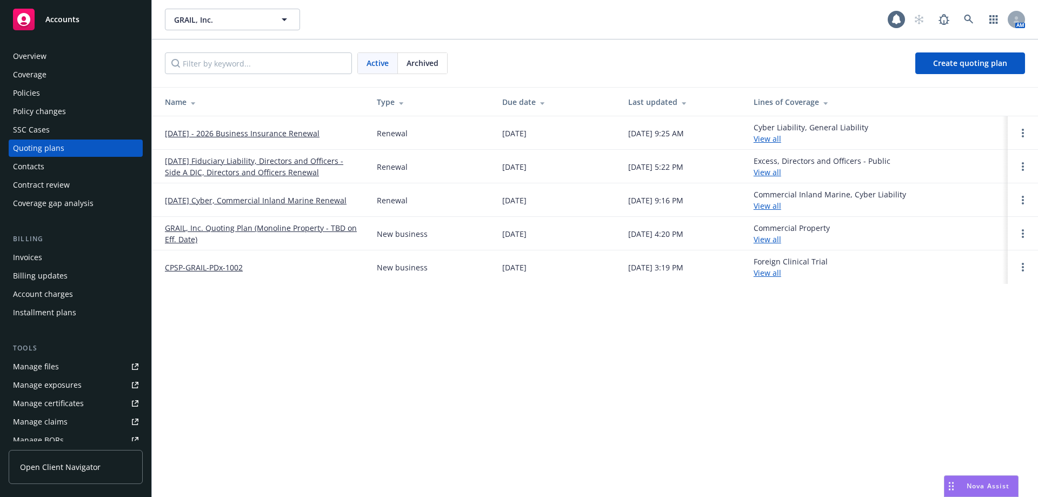
click at [227, 135] on link "[DATE] - 2026 Business Insurance Renewal" at bounding box center [242, 133] width 155 height 11
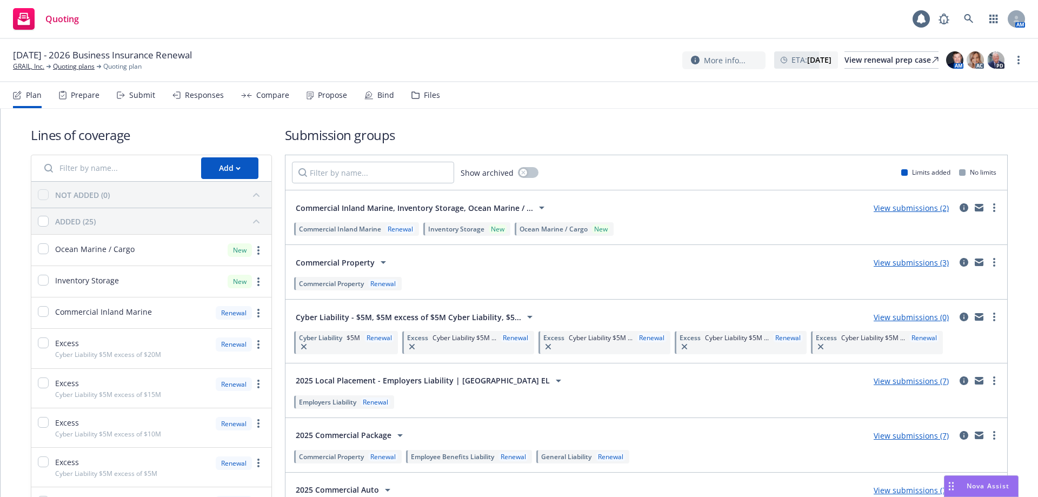
click at [257, 95] on div "Compare" at bounding box center [272, 95] width 33 height 9
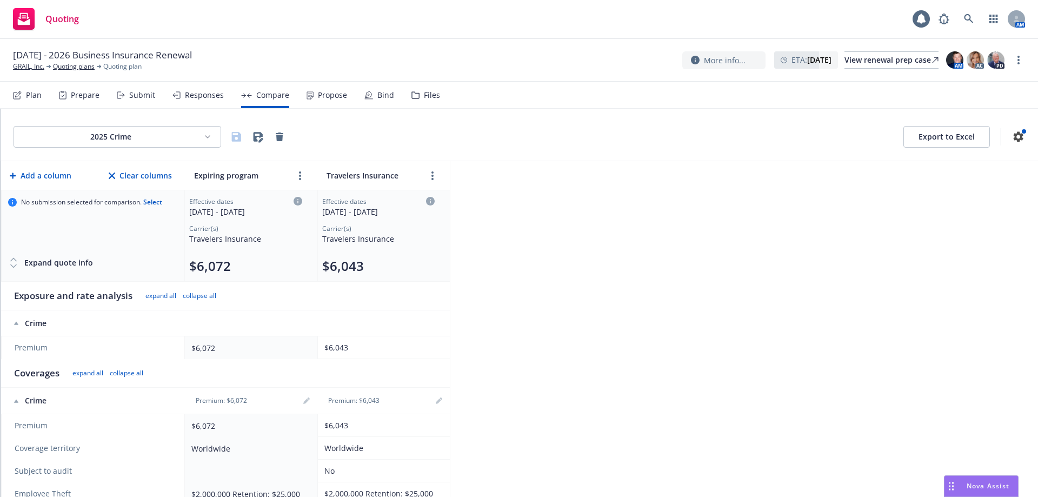
click at [155, 138] on html "Quoting 1 AM 09/01/2025 - 2026 Business Insurance Renewal GRAIL, Inc. Quoting p…" at bounding box center [519, 248] width 1038 height 497
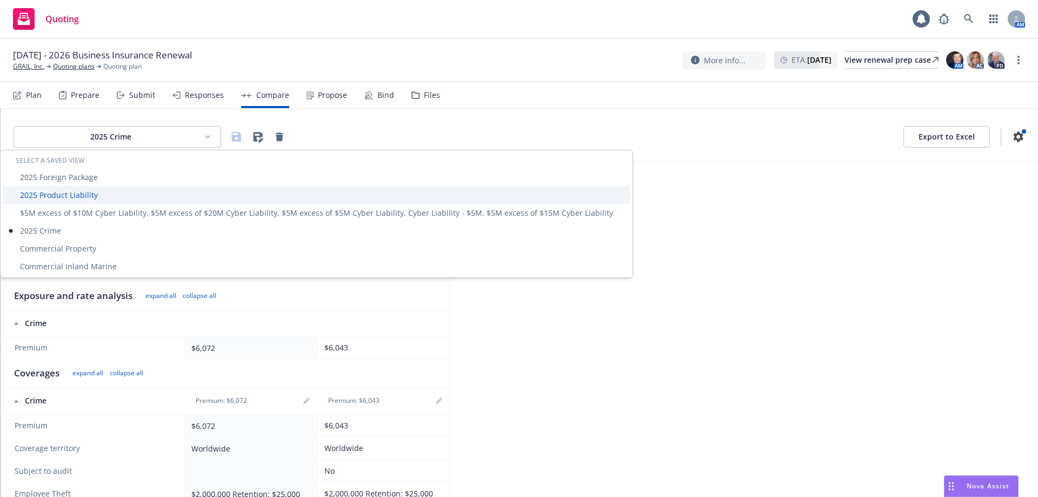
click at [108, 198] on div "2025 Product Liability" at bounding box center [317, 195] width 628 height 18
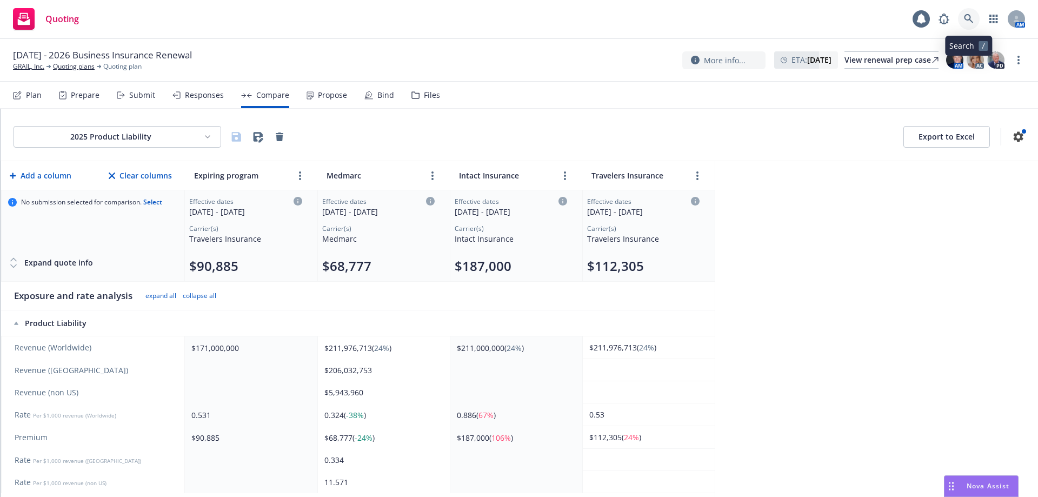
click at [964, 20] on link at bounding box center [969, 19] width 22 height 22
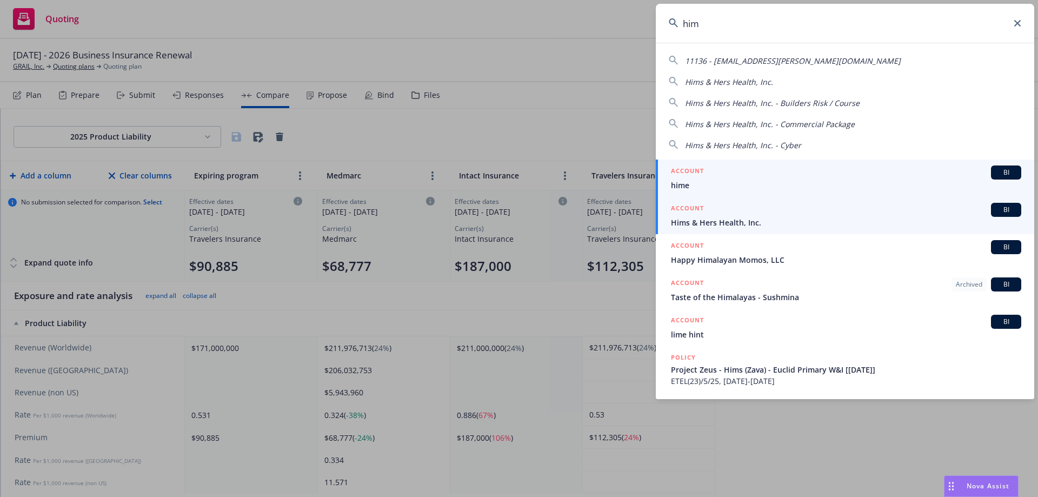
type input "him"
click at [787, 221] on span "Hims & Hers Health, Inc." at bounding box center [846, 222] width 350 height 11
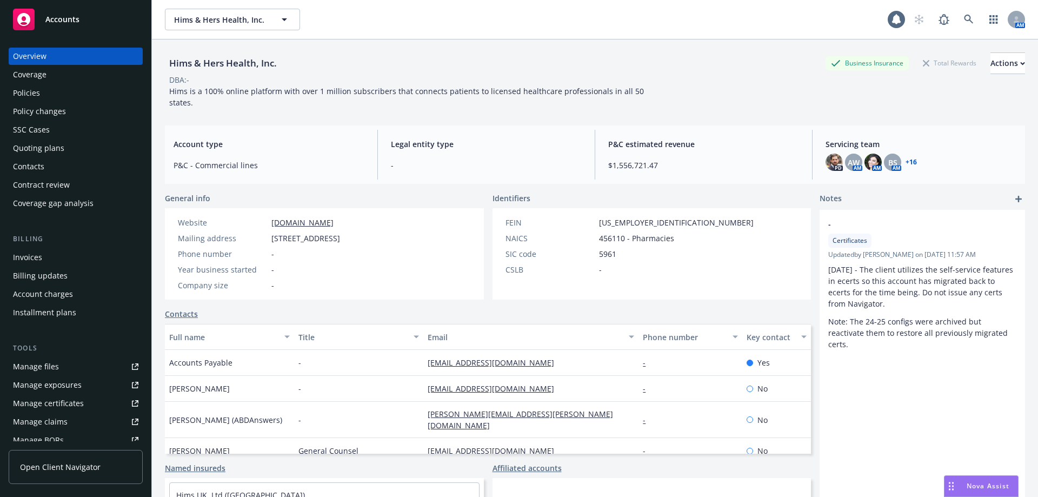
click at [54, 94] on div "Policies" at bounding box center [75, 92] width 125 height 17
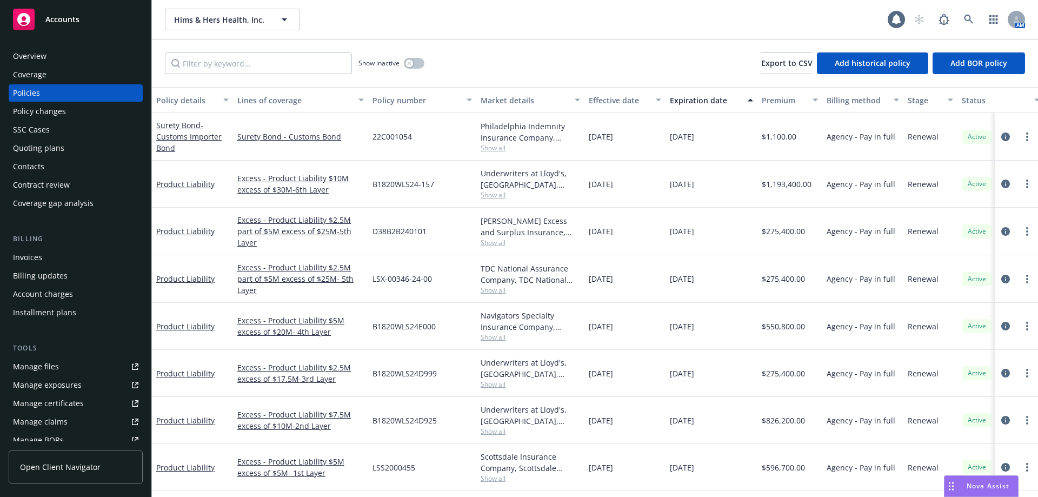
click at [505, 193] on span "Show all" at bounding box center [531, 194] width 100 height 9
click at [486, 430] on span "Show all" at bounding box center [531, 431] width 100 height 9
click at [527, 197] on span "Show all" at bounding box center [531, 194] width 100 height 9
click at [495, 382] on span "Show all" at bounding box center [531, 384] width 100 height 9
